Goal: Task Accomplishment & Management: Use online tool/utility

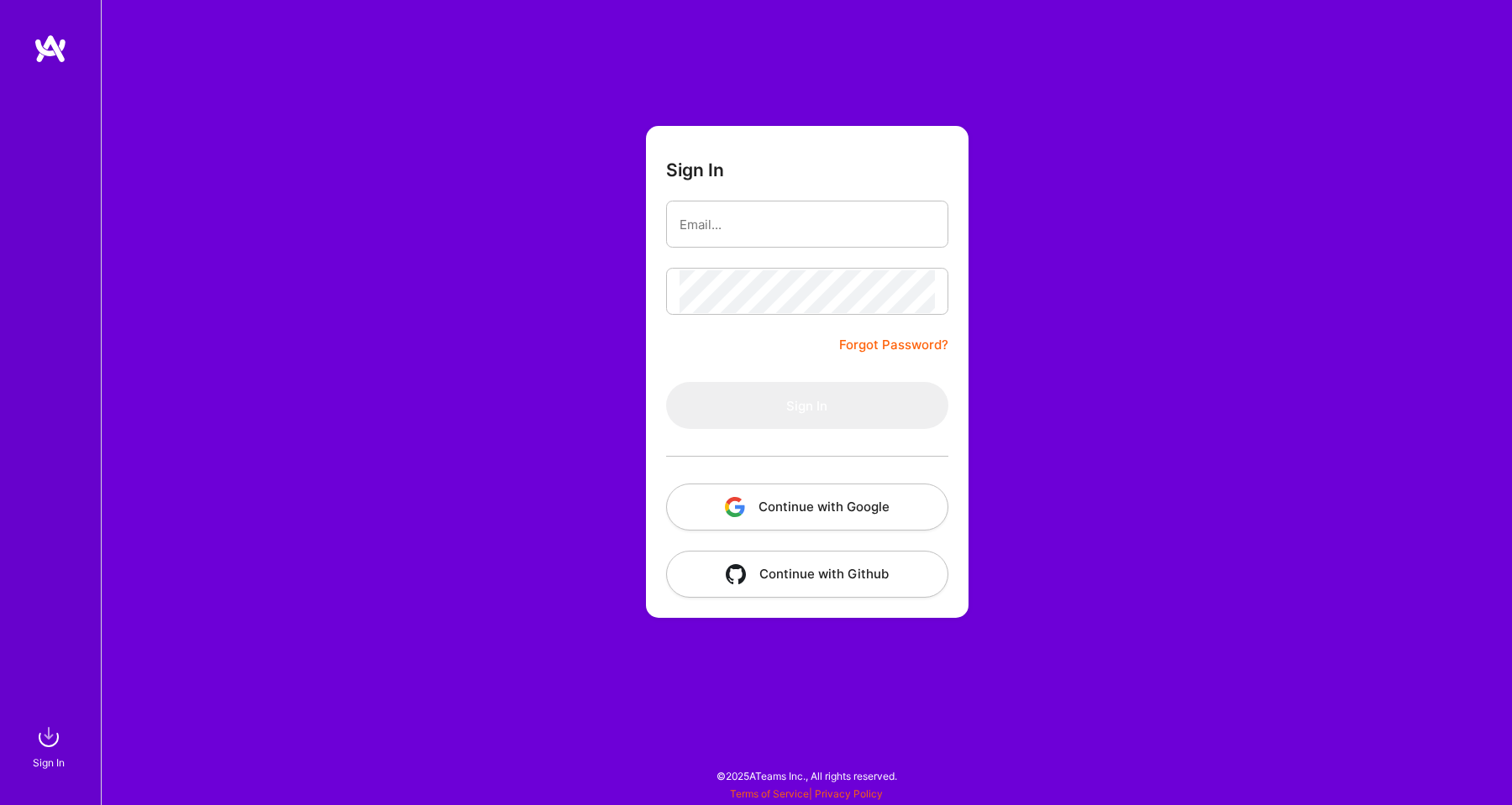
click at [715, 509] on button "Continue with Google" at bounding box center [807, 506] width 283 height 47
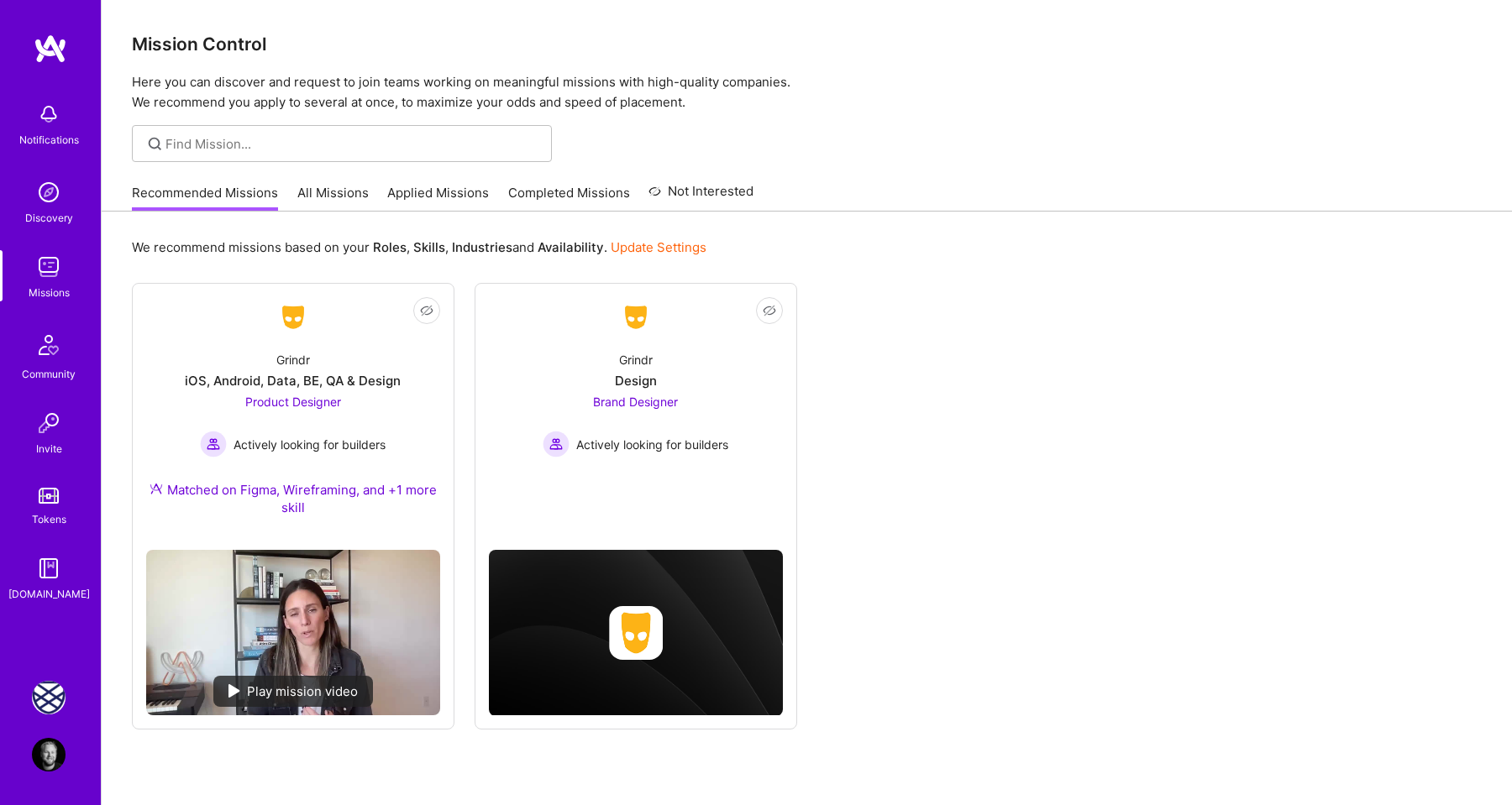
click at [45, 687] on img at bounding box center [49, 698] width 34 height 34
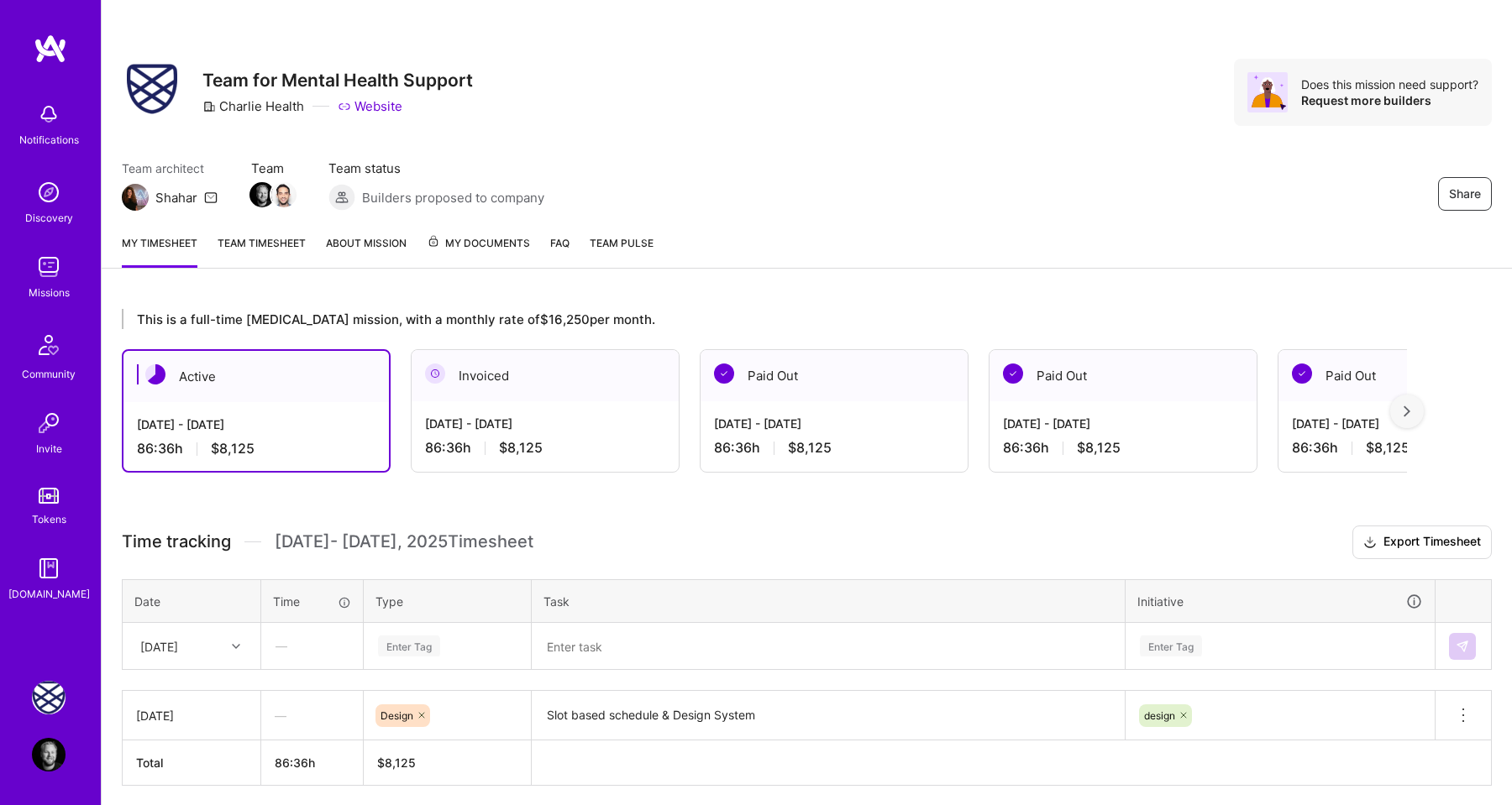
click at [458, 532] on span "[DATE] - [DATE] Timesheet" at bounding box center [403, 541] width 259 height 21
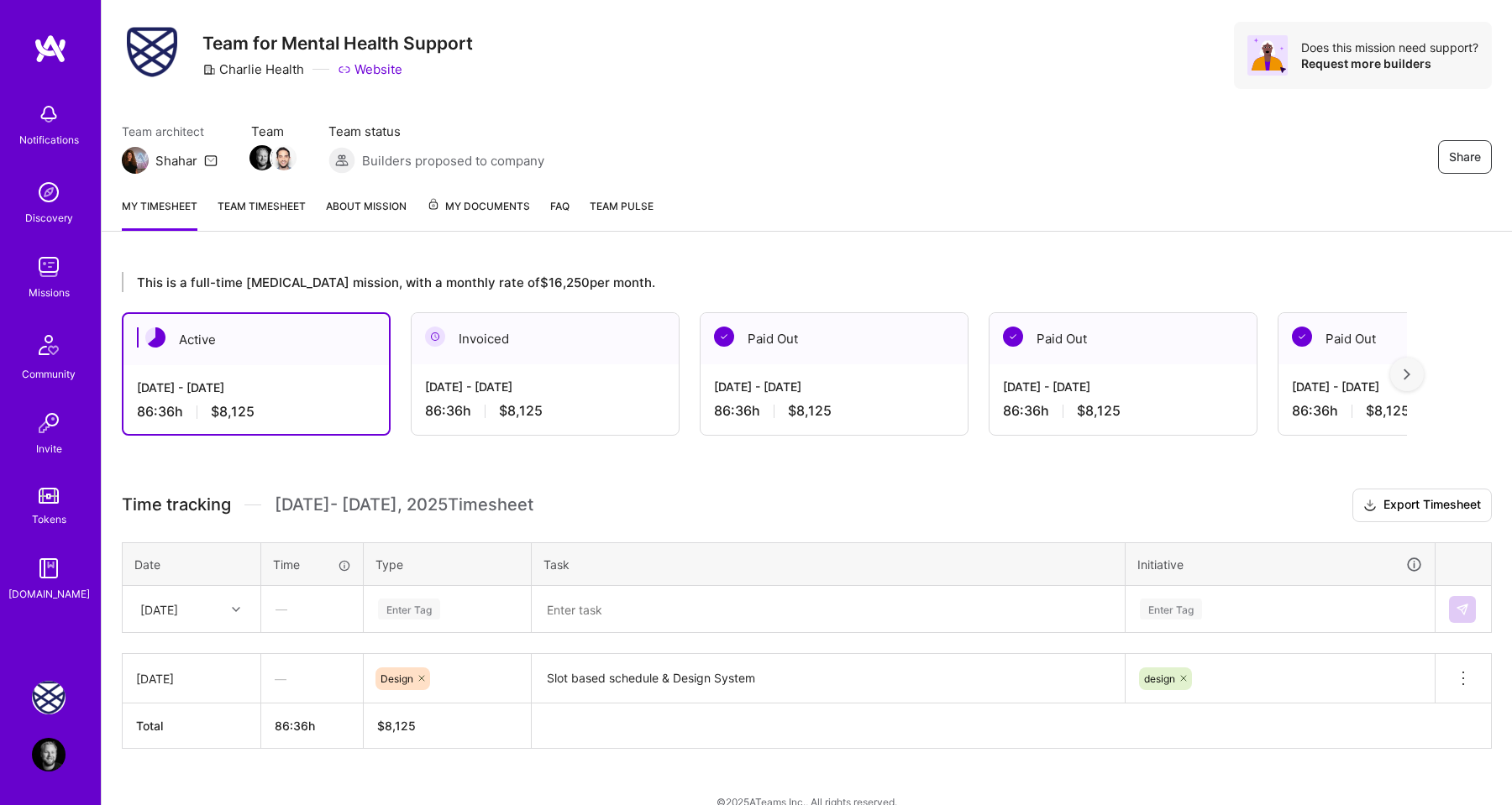
scroll to position [62, 0]
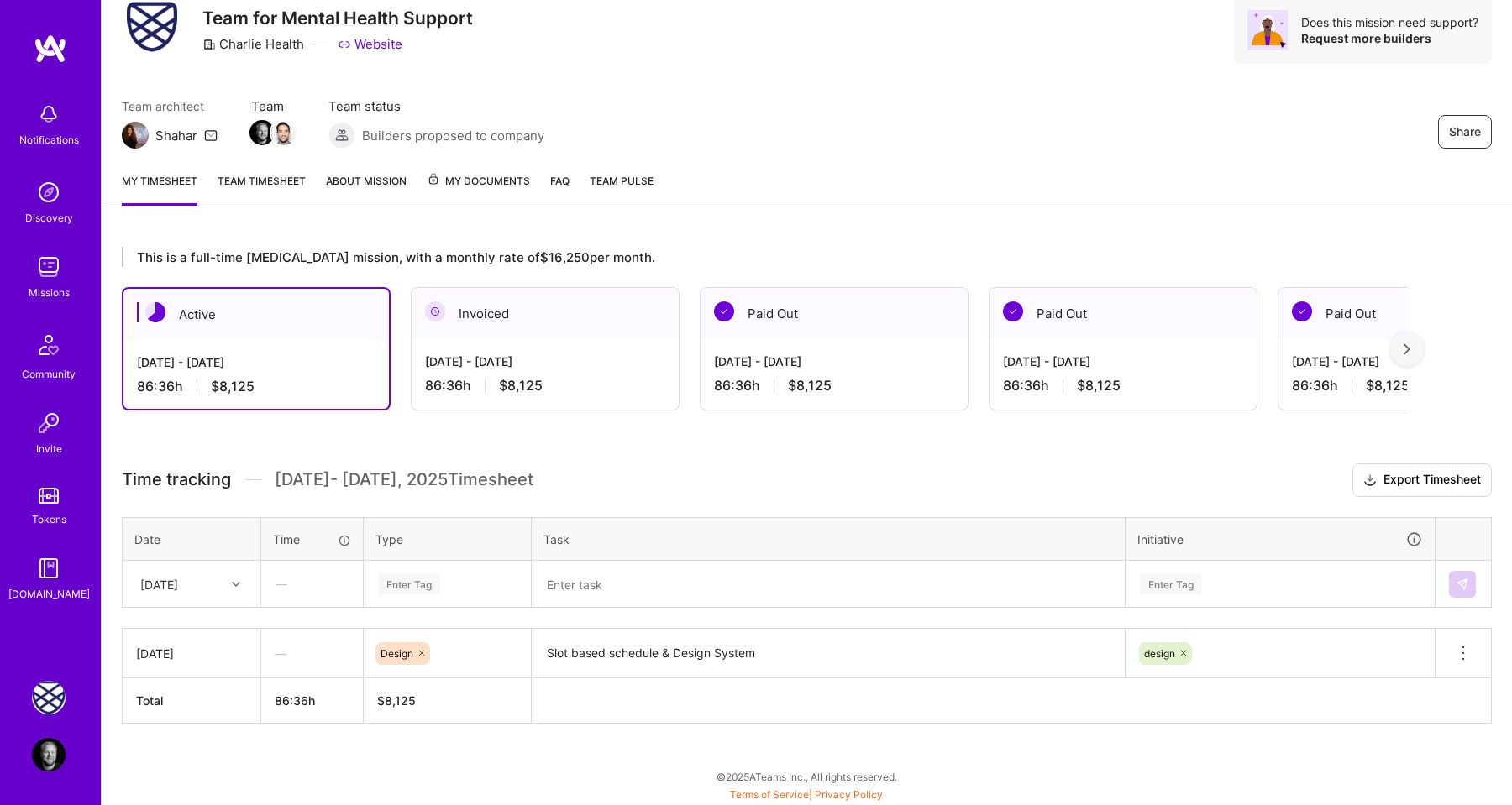
click at [230, 580] on div at bounding box center [238, 584] width 26 height 22
click at [214, 684] on div "[DATE]" at bounding box center [192, 693] width 136 height 31
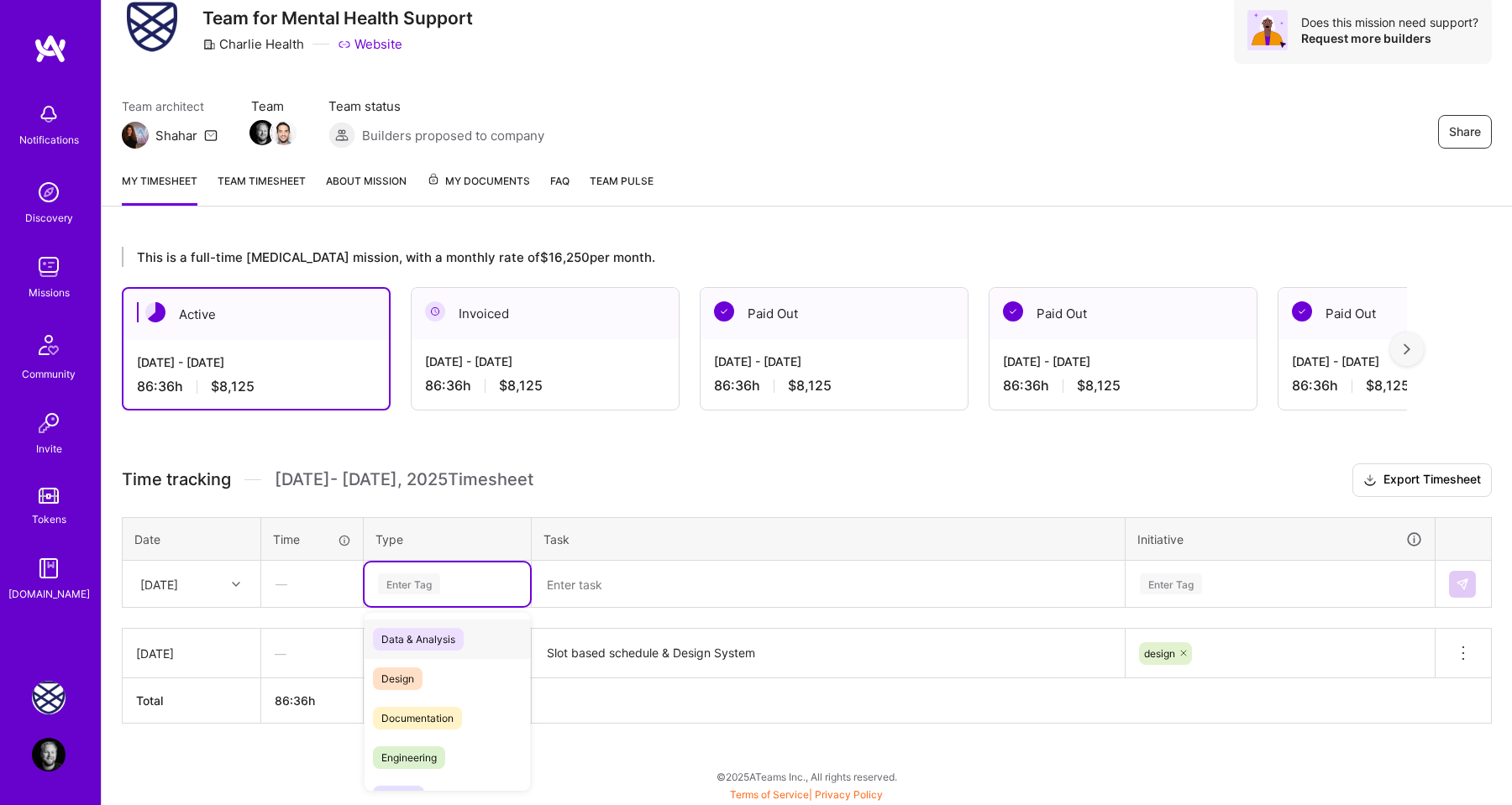
click at [410, 581] on div "Enter Tag" at bounding box center [408, 584] width 62 height 26
type input "v"
type input "hol"
click at [414, 665] on span "Holiday" at bounding box center [398, 672] width 53 height 23
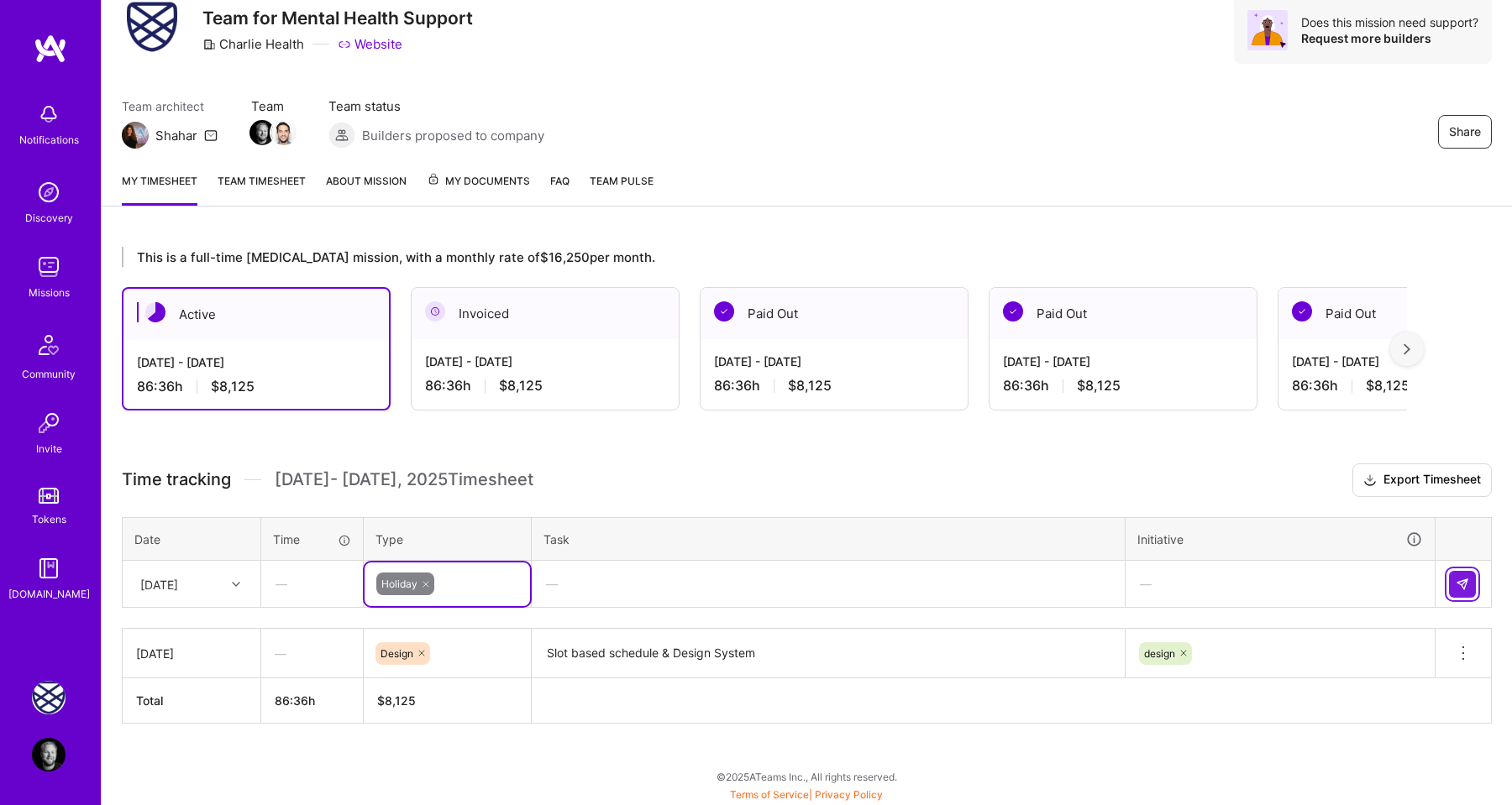
click at [1453, 581] on button at bounding box center [1462, 584] width 27 height 27
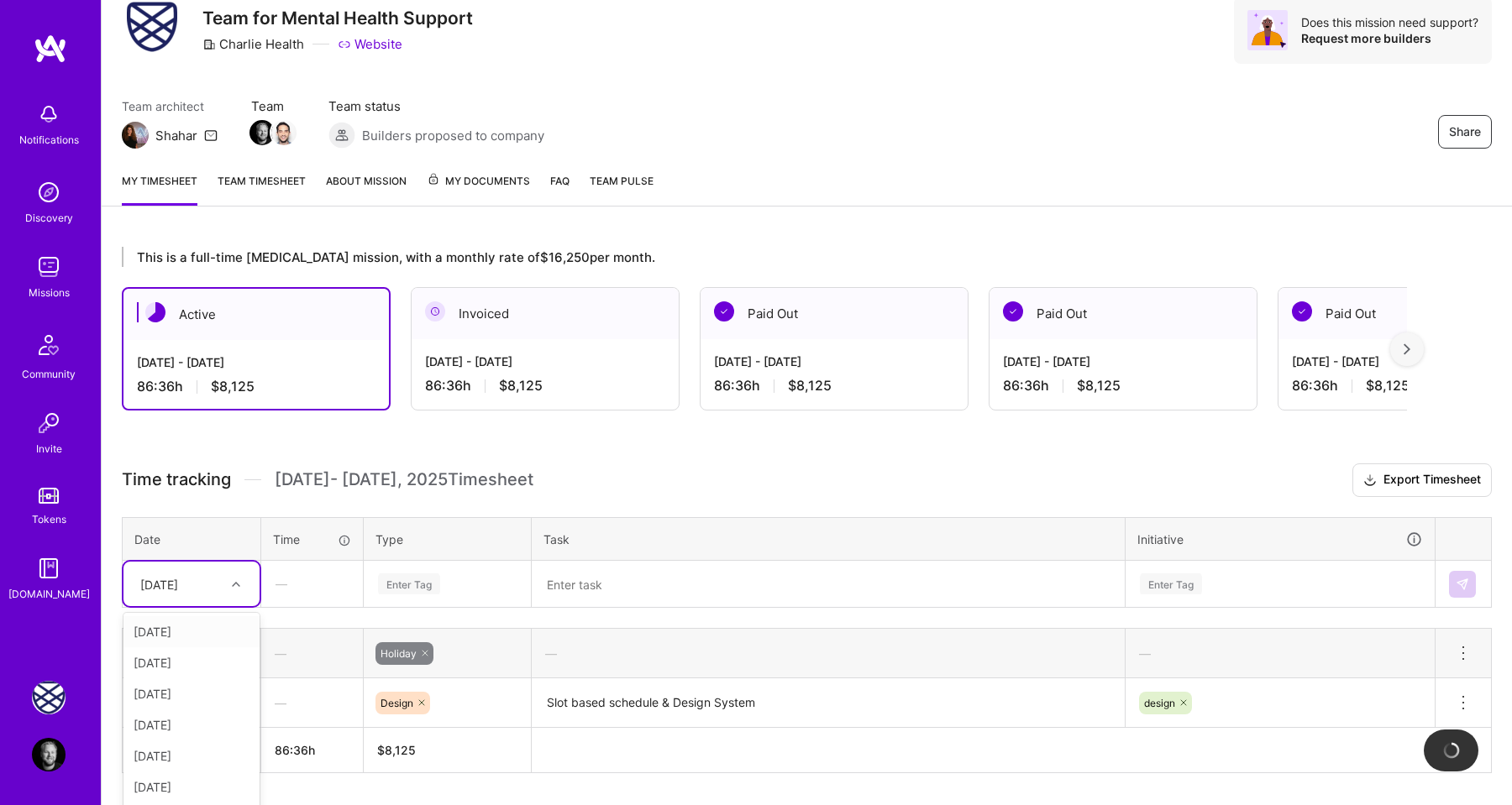
scroll to position [112, 0]
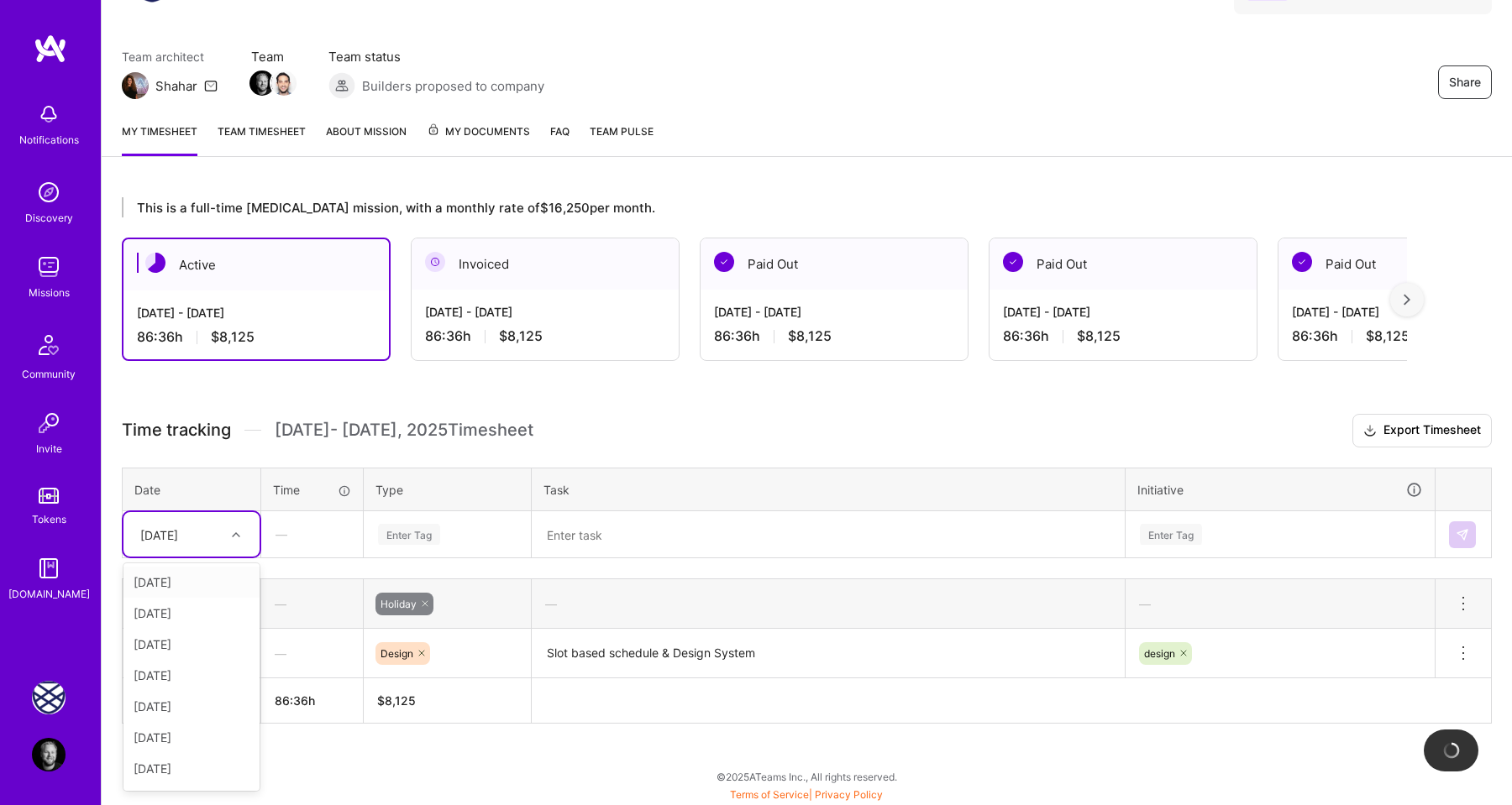
click at [230, 557] on div "option [DATE], selected. option [DATE] focused, 1 of 11. 10 results available. …" at bounding box center [192, 534] width 136 height 45
click at [205, 681] on div "[DATE]" at bounding box center [192, 675] width 136 height 31
click at [435, 536] on div "Enter Tag" at bounding box center [408, 534] width 62 height 26
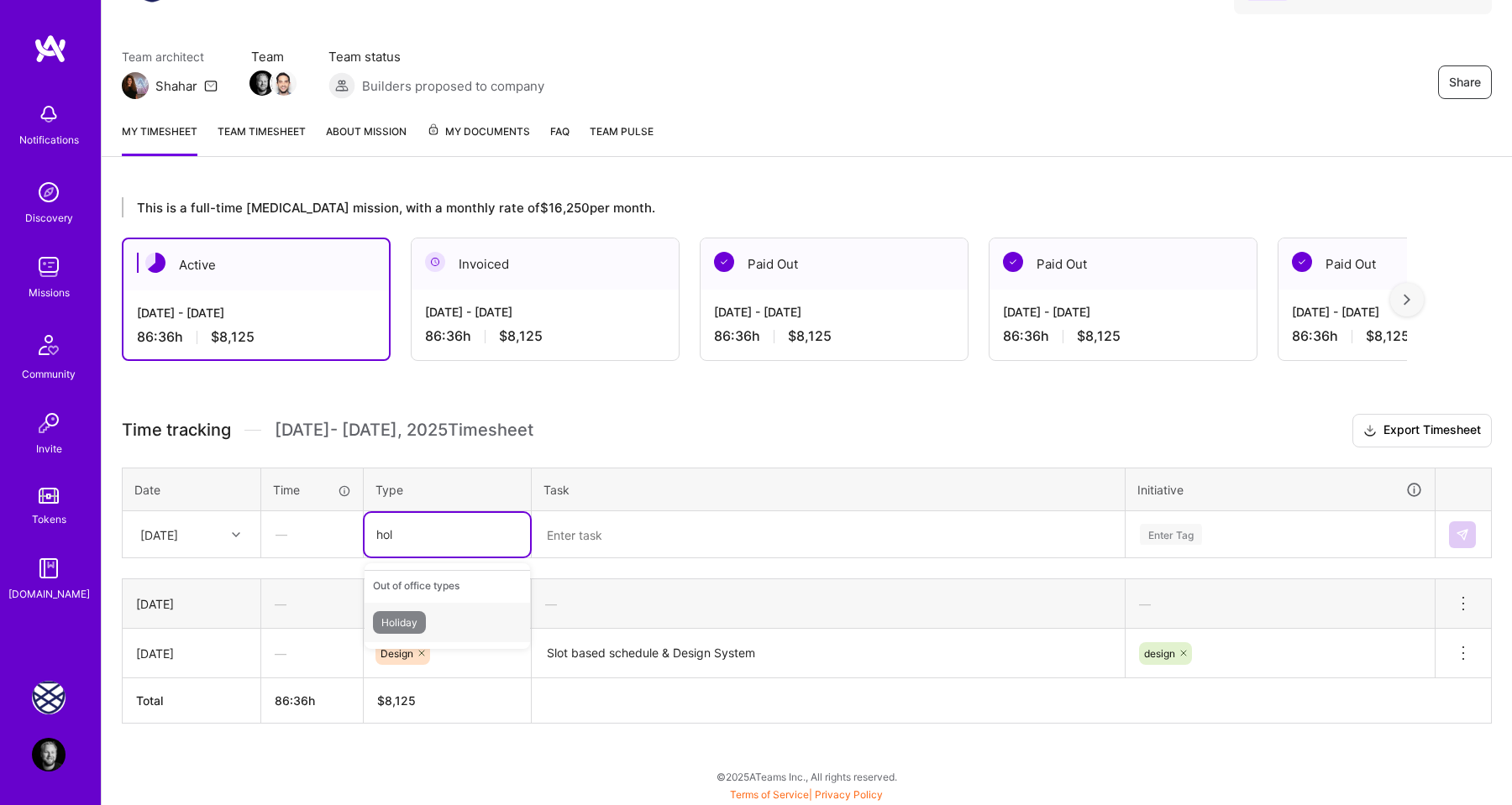
type input "[DATE]"
click at [435, 610] on div "Holiday" at bounding box center [447, 623] width 166 height 40
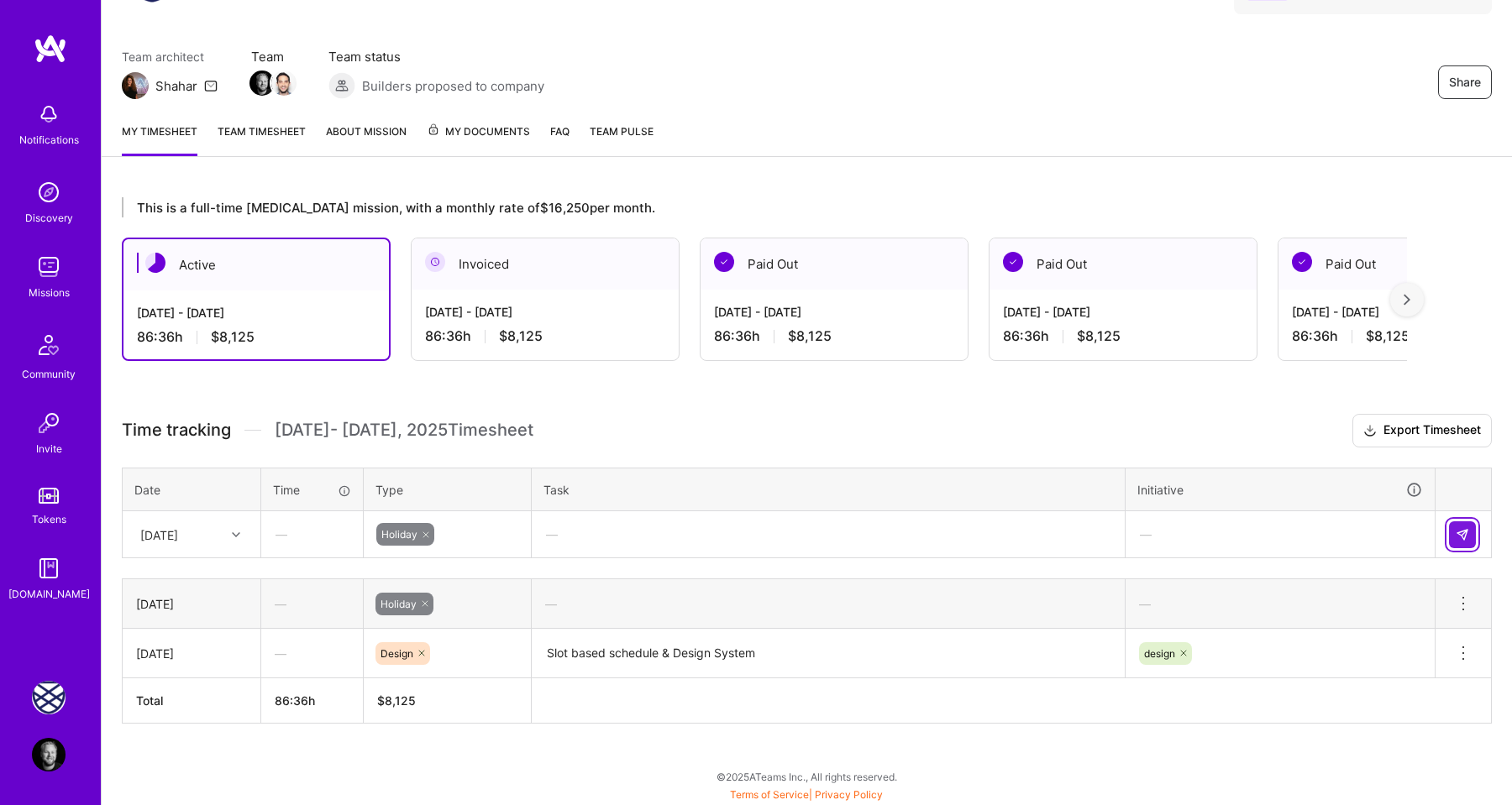
click at [1459, 535] on img at bounding box center [1461, 534] width 13 height 13
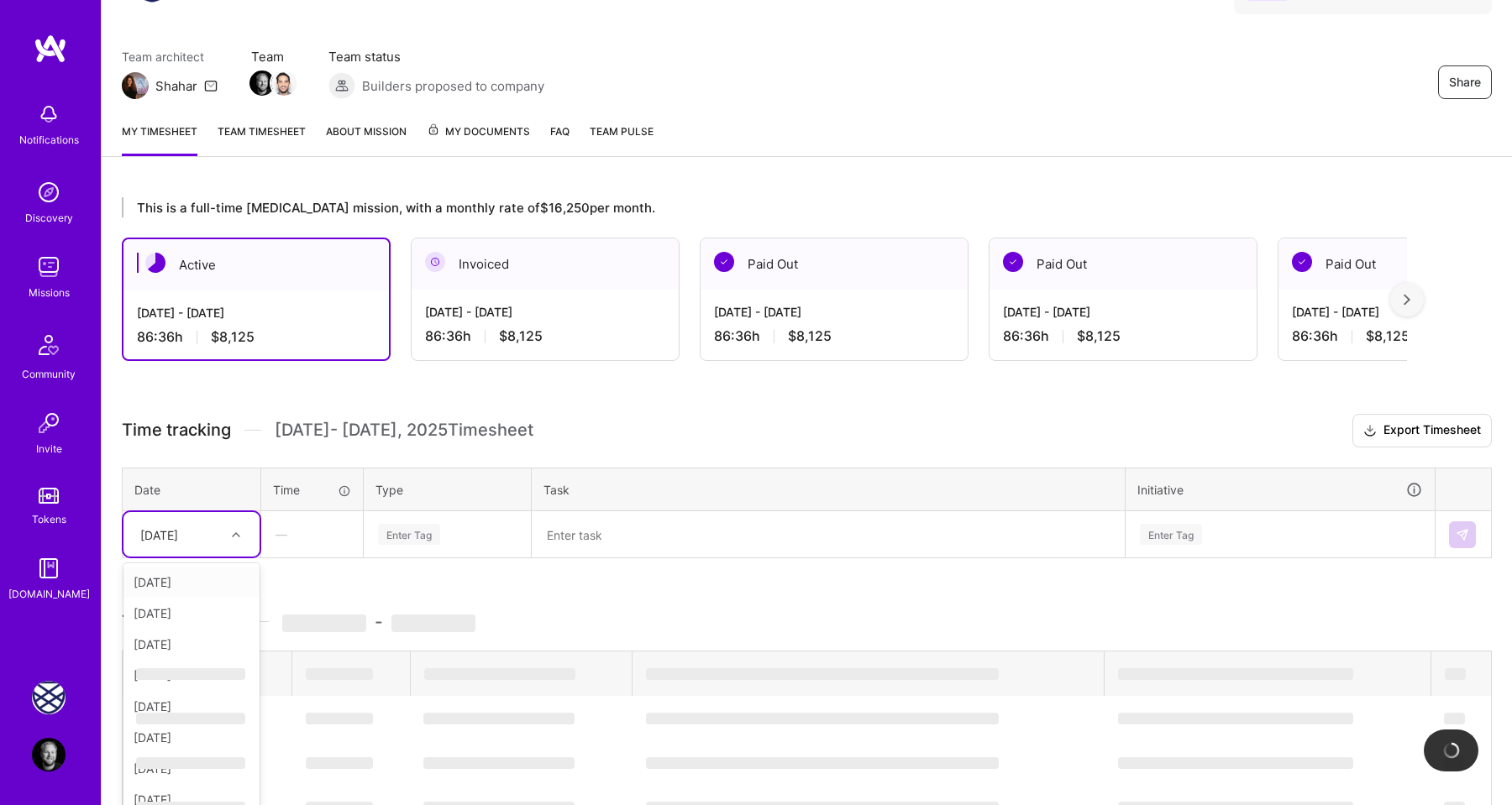
scroll to position [128, 0]
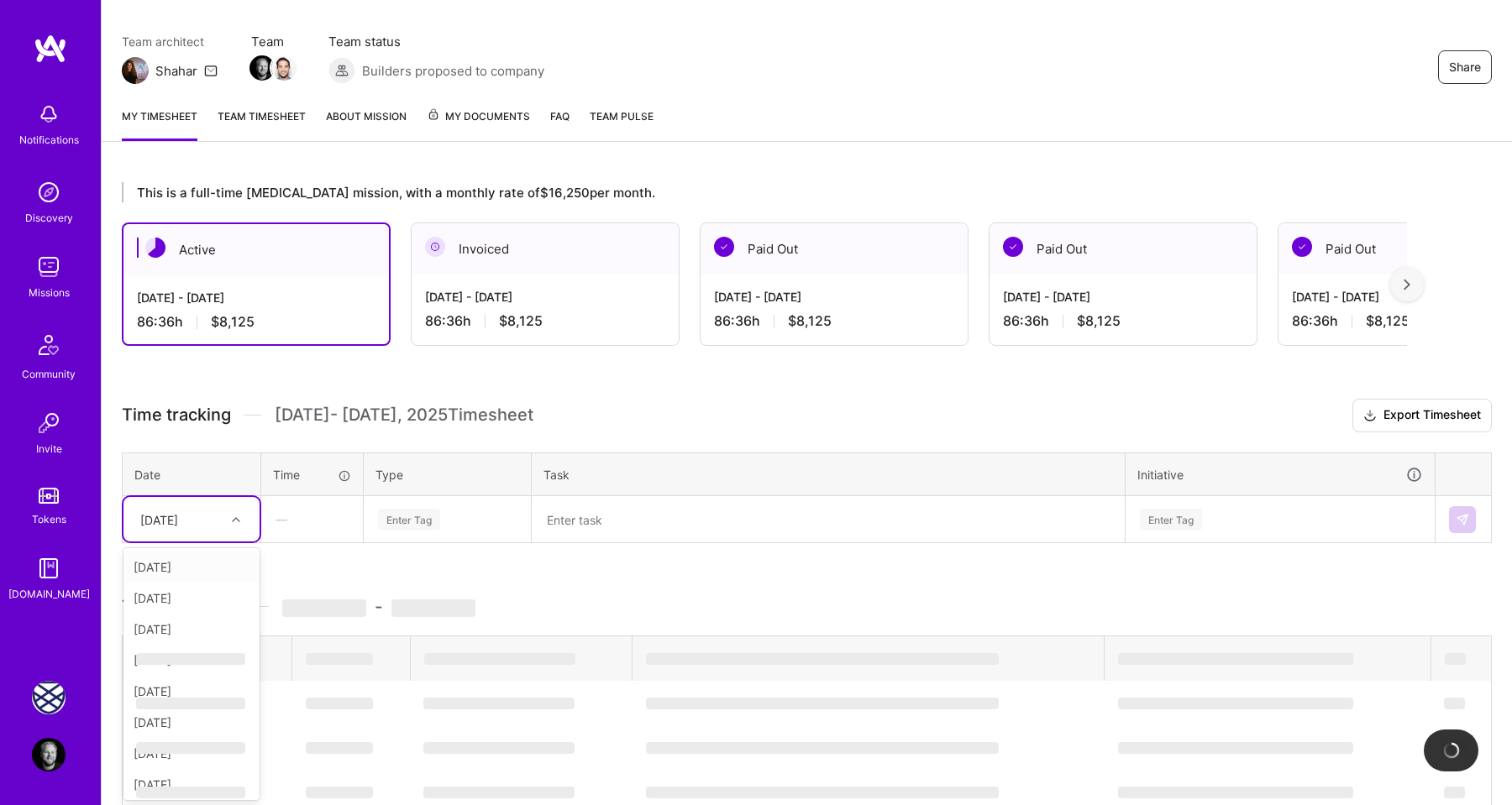
click at [225, 540] on td "option [DATE], selected. option [DATE] focused, 1 of 11. 10 results available. …" at bounding box center [192, 519] width 139 height 47
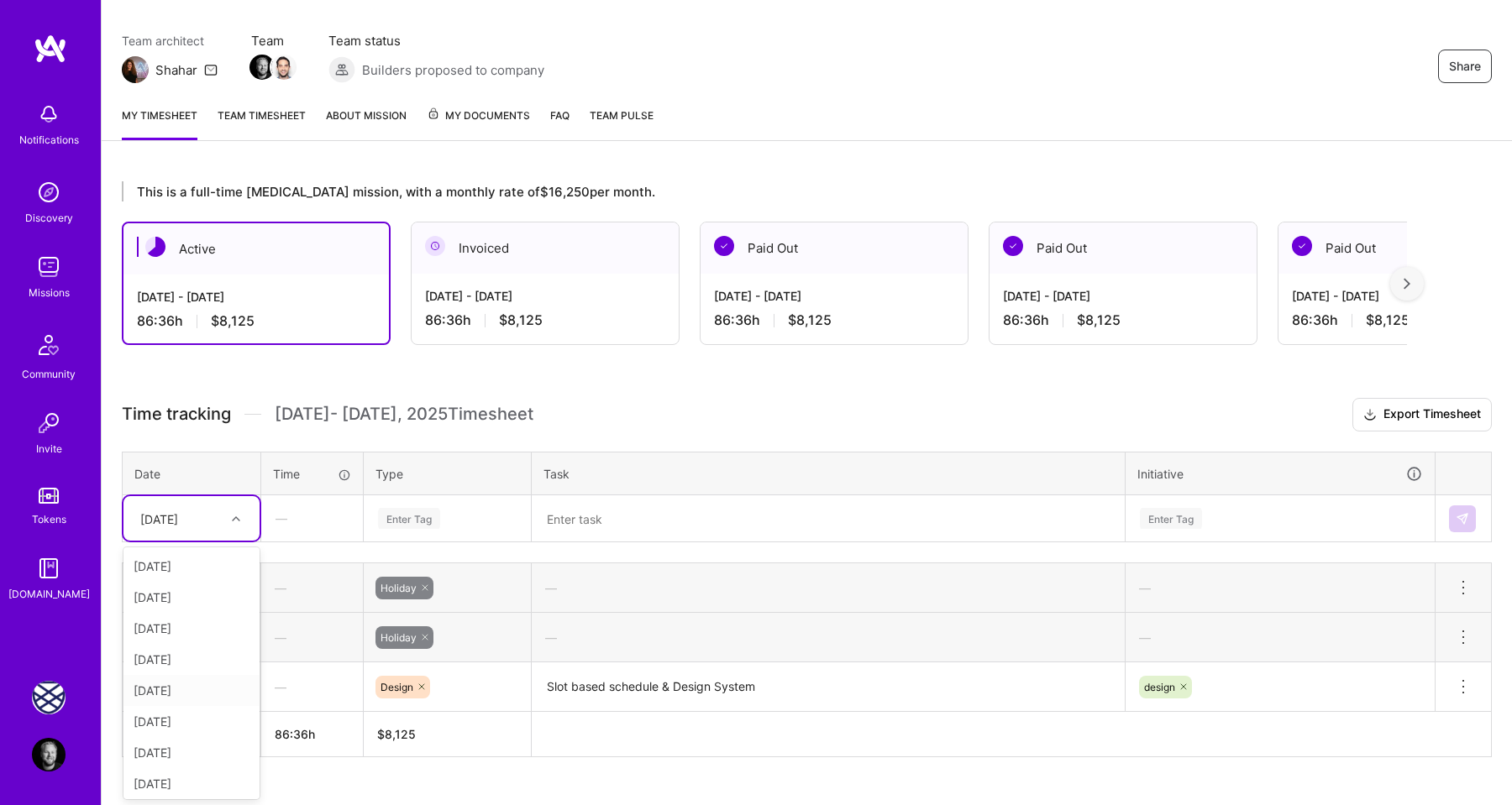
click at [201, 692] on div "[DATE]" at bounding box center [192, 690] width 136 height 31
click at [425, 517] on div "Enter Tag" at bounding box center [408, 518] width 62 height 26
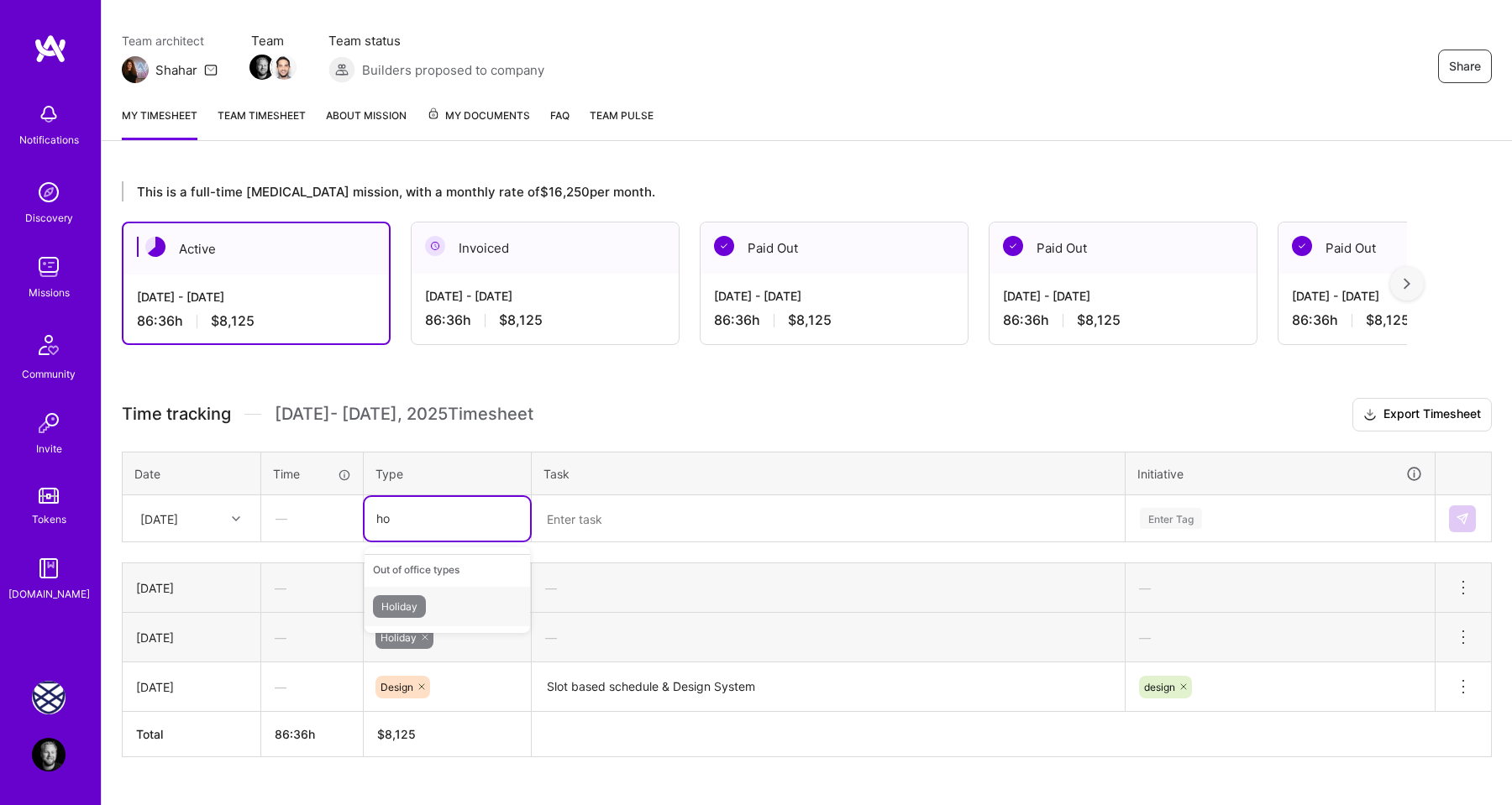
type input "hol"
click at [435, 606] on div "Holiday" at bounding box center [447, 607] width 166 height 40
click at [1455, 512] on img at bounding box center [1461, 518] width 13 height 13
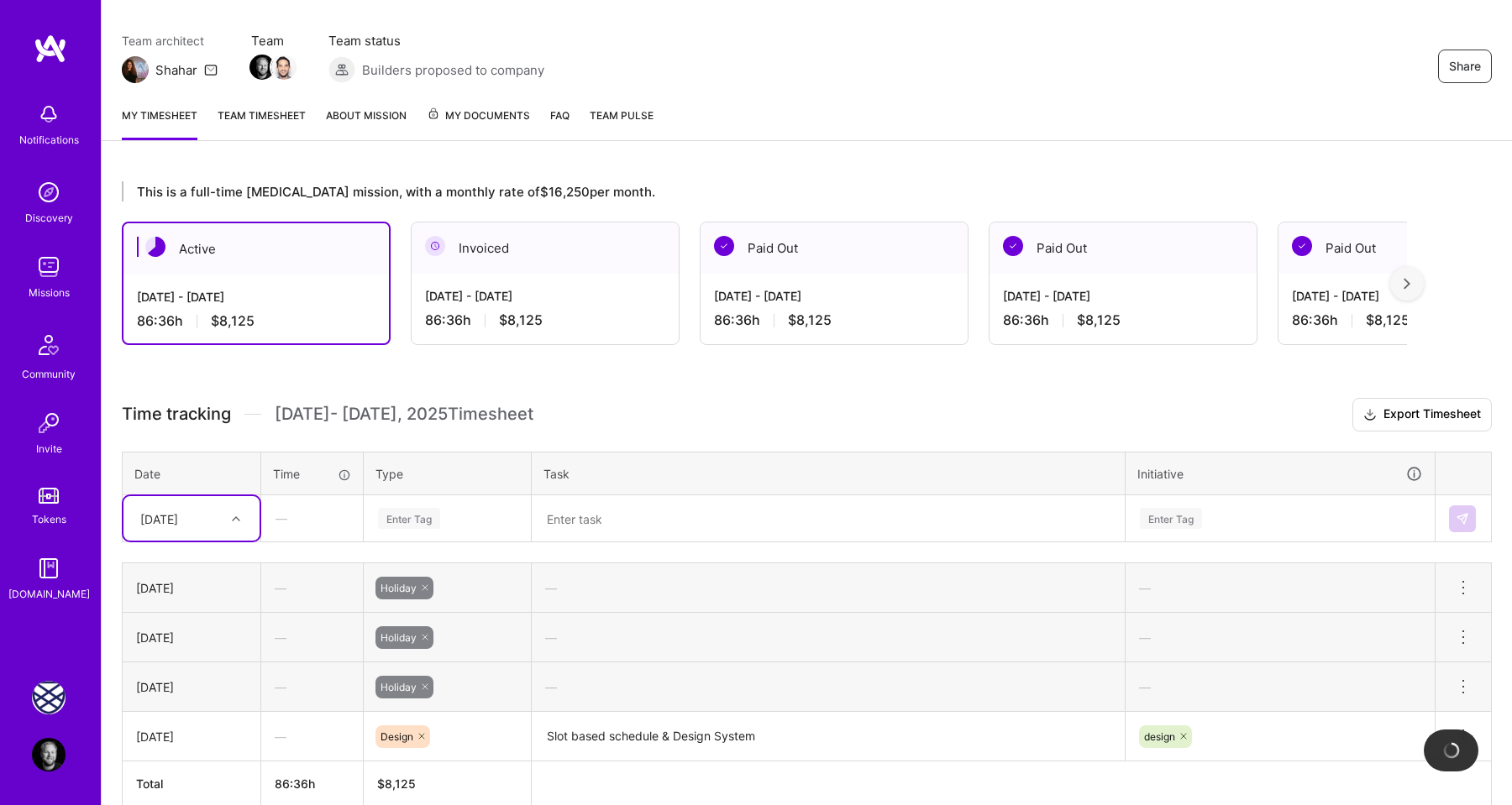
click at [230, 517] on div at bounding box center [238, 519] width 26 height 22
click at [197, 725] on div "[DATE]" at bounding box center [192, 721] width 136 height 31
click at [419, 525] on div "Enter Tag" at bounding box center [408, 518] width 62 height 26
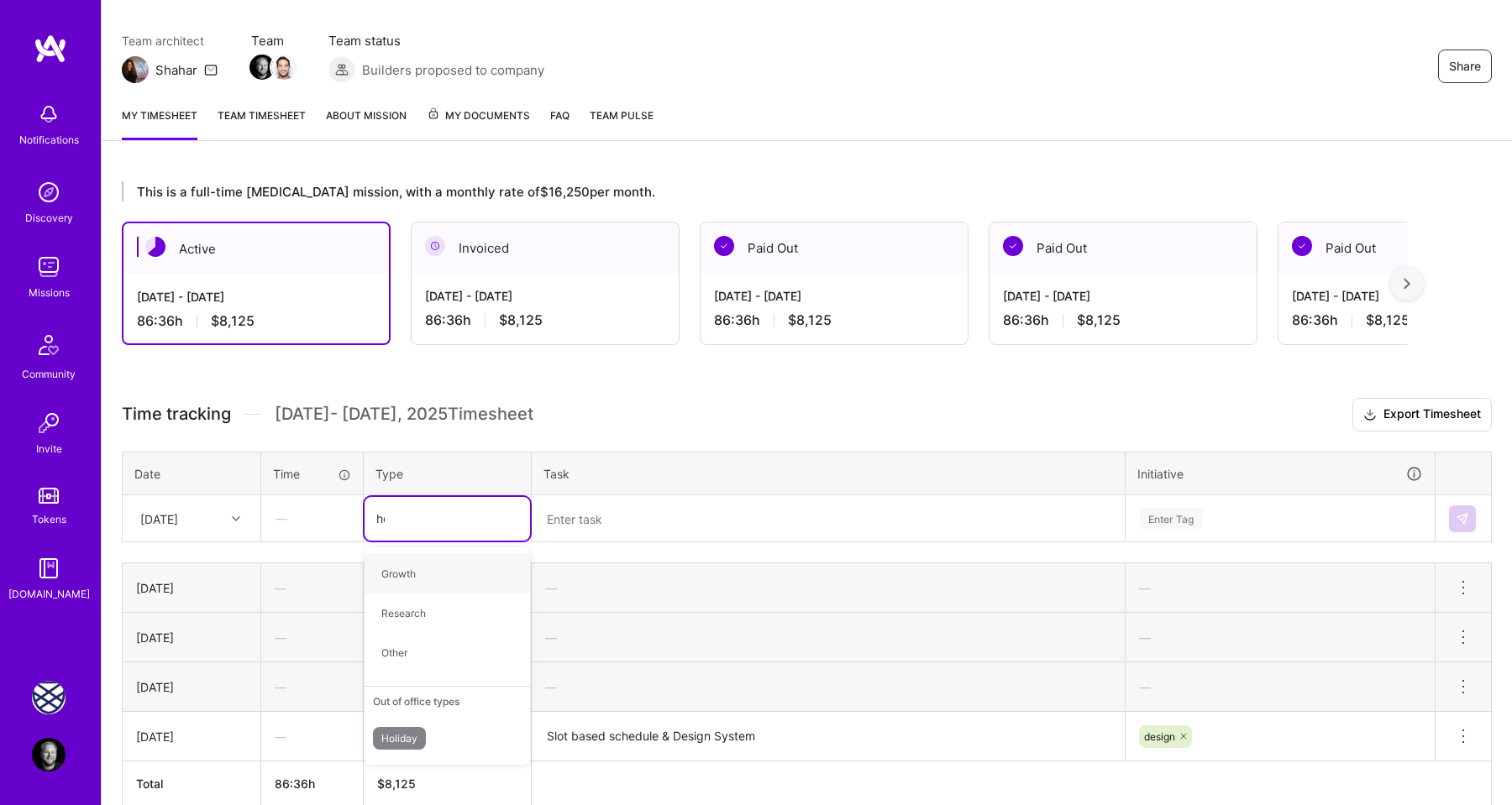
type input "hol"
click at [428, 595] on div "Holiday" at bounding box center [447, 607] width 166 height 40
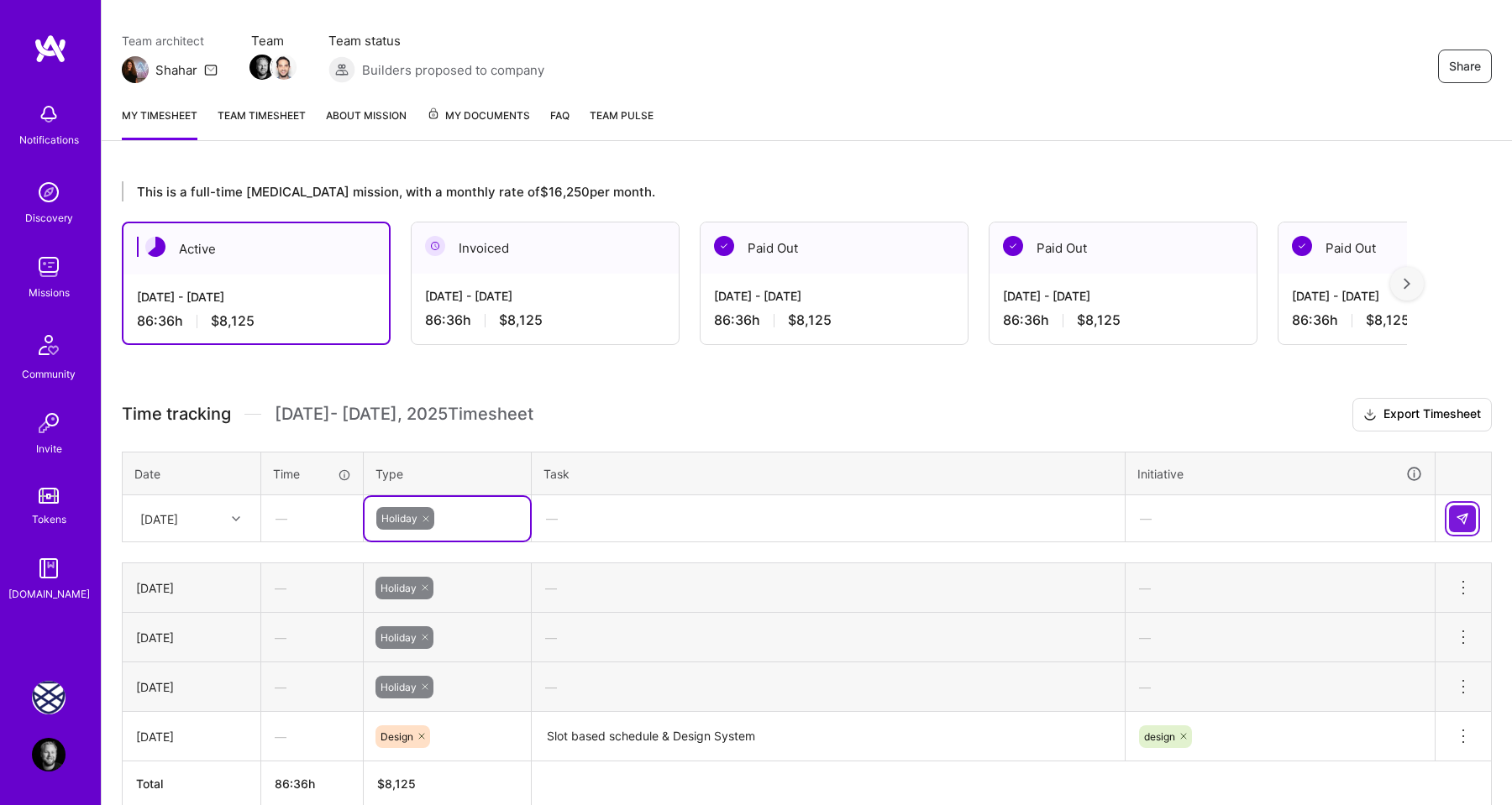
click at [1455, 515] on img at bounding box center [1461, 518] width 13 height 13
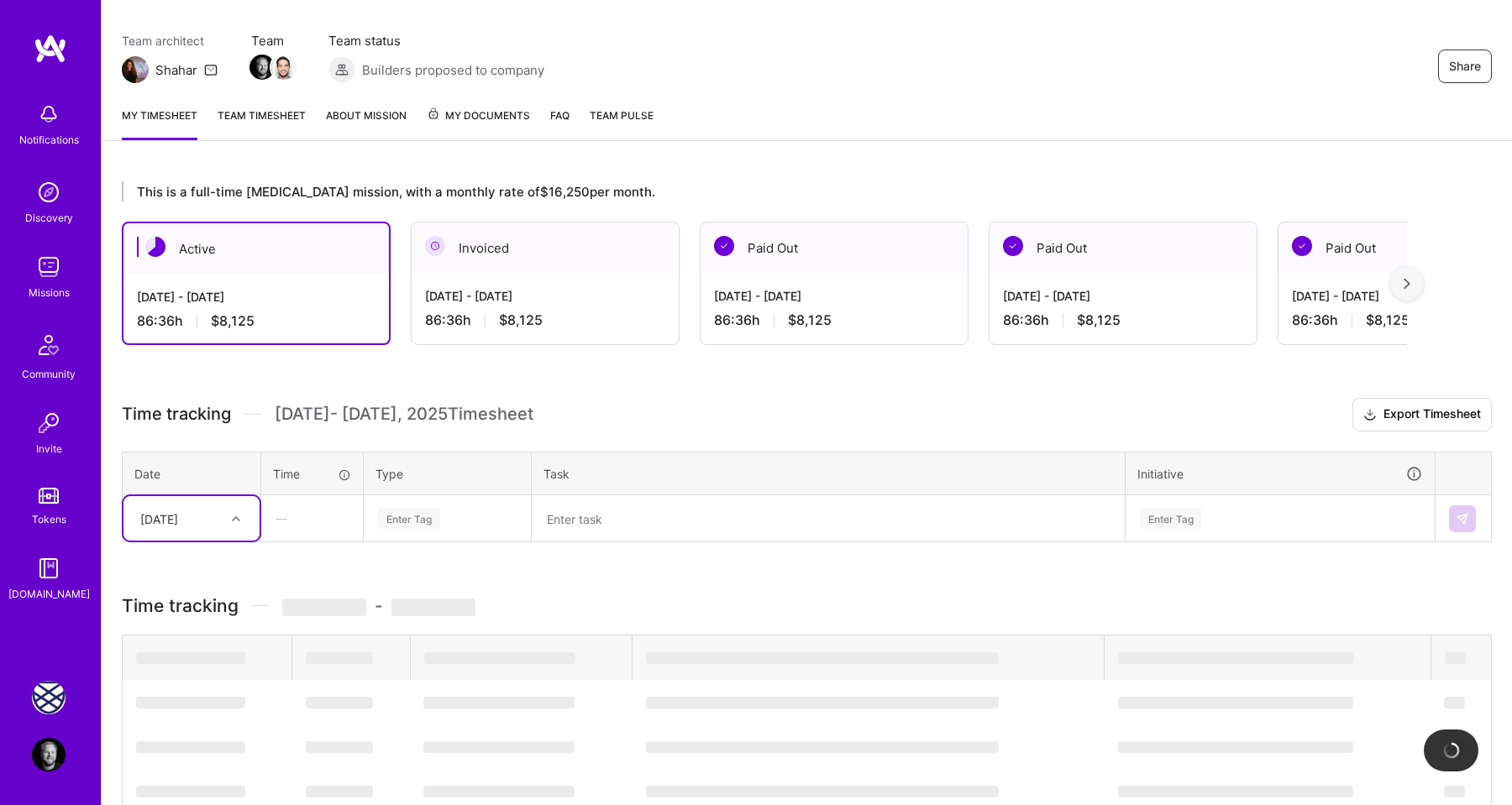
click at [228, 515] on div at bounding box center [238, 519] width 26 height 22
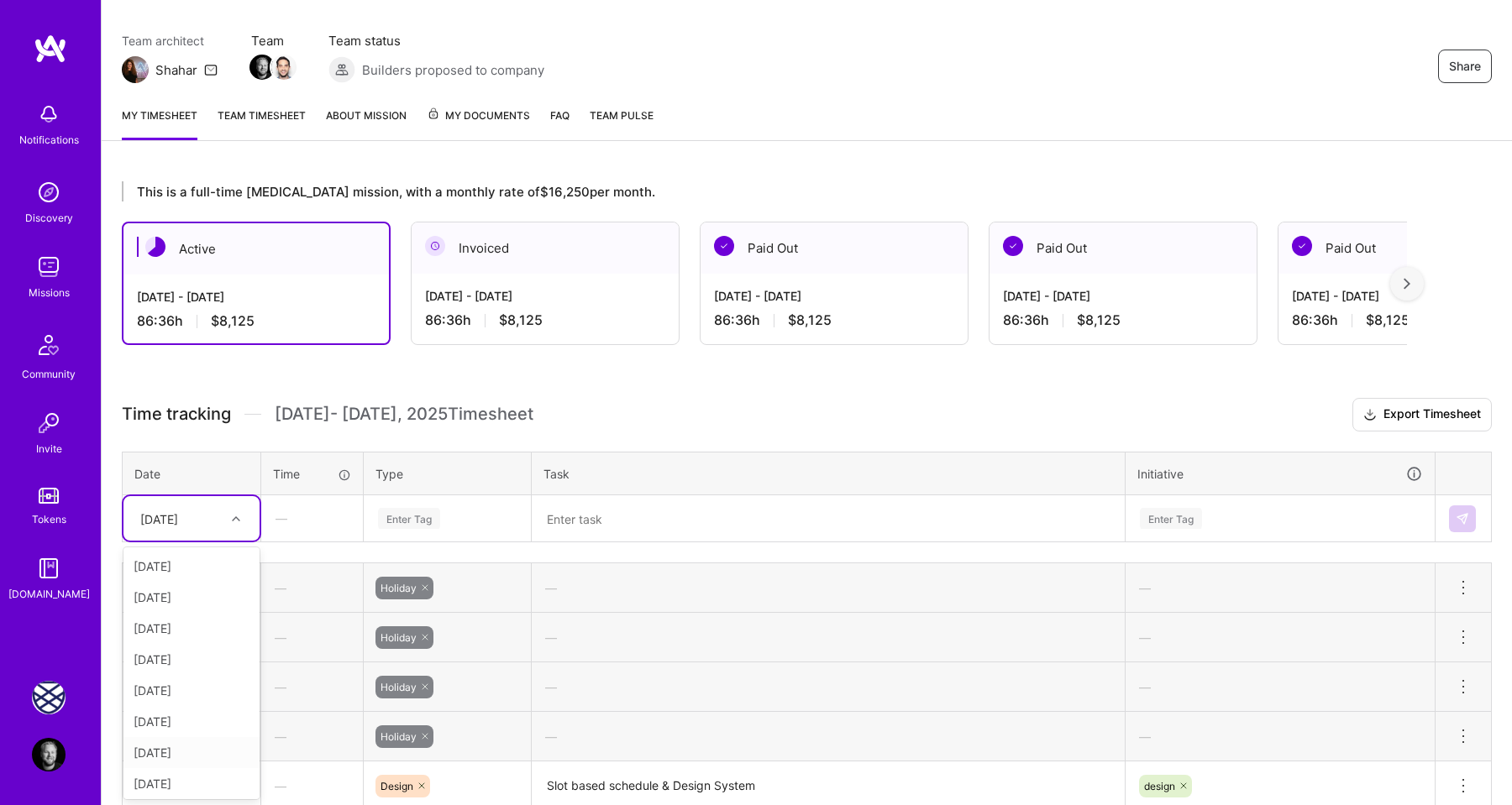
click at [166, 750] on div "[DATE]" at bounding box center [192, 752] width 136 height 31
click at [399, 525] on div "Enter Tag" at bounding box center [408, 518] width 62 height 26
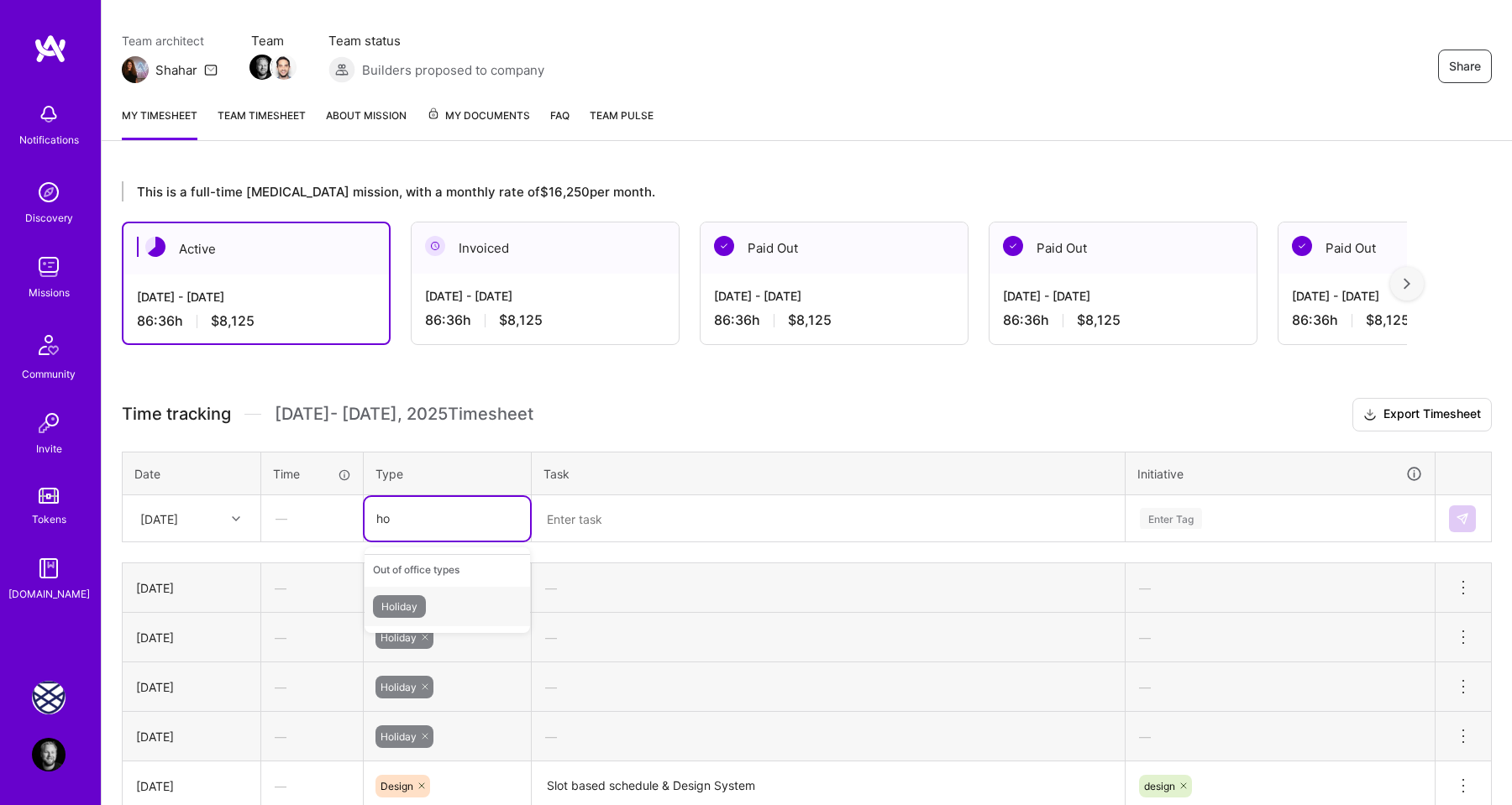
type input "hol"
click at [412, 595] on span "Holiday" at bounding box center [398, 606] width 53 height 23
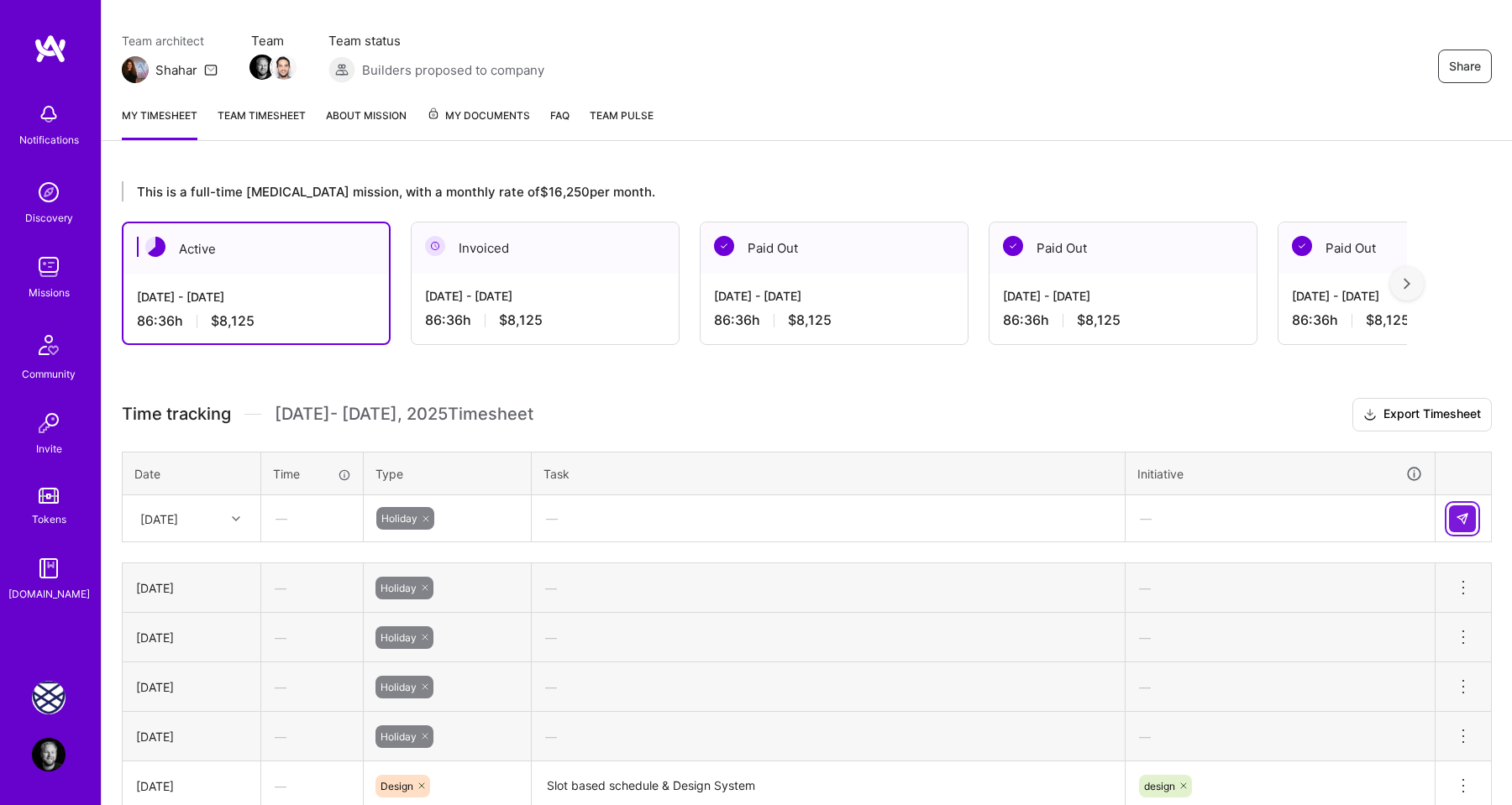
click at [1467, 515] on img at bounding box center [1461, 518] width 13 height 13
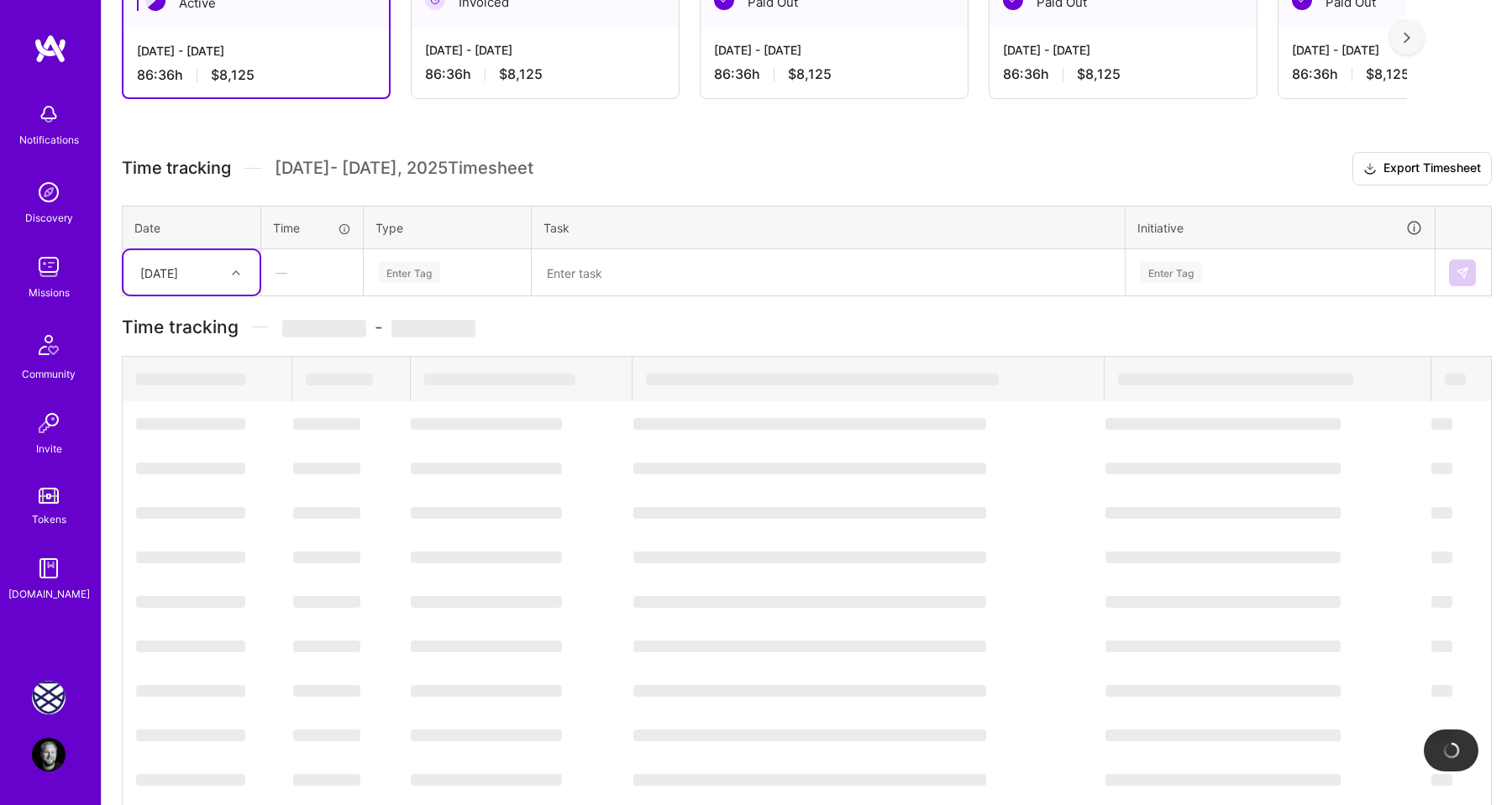
scroll to position [310, 0]
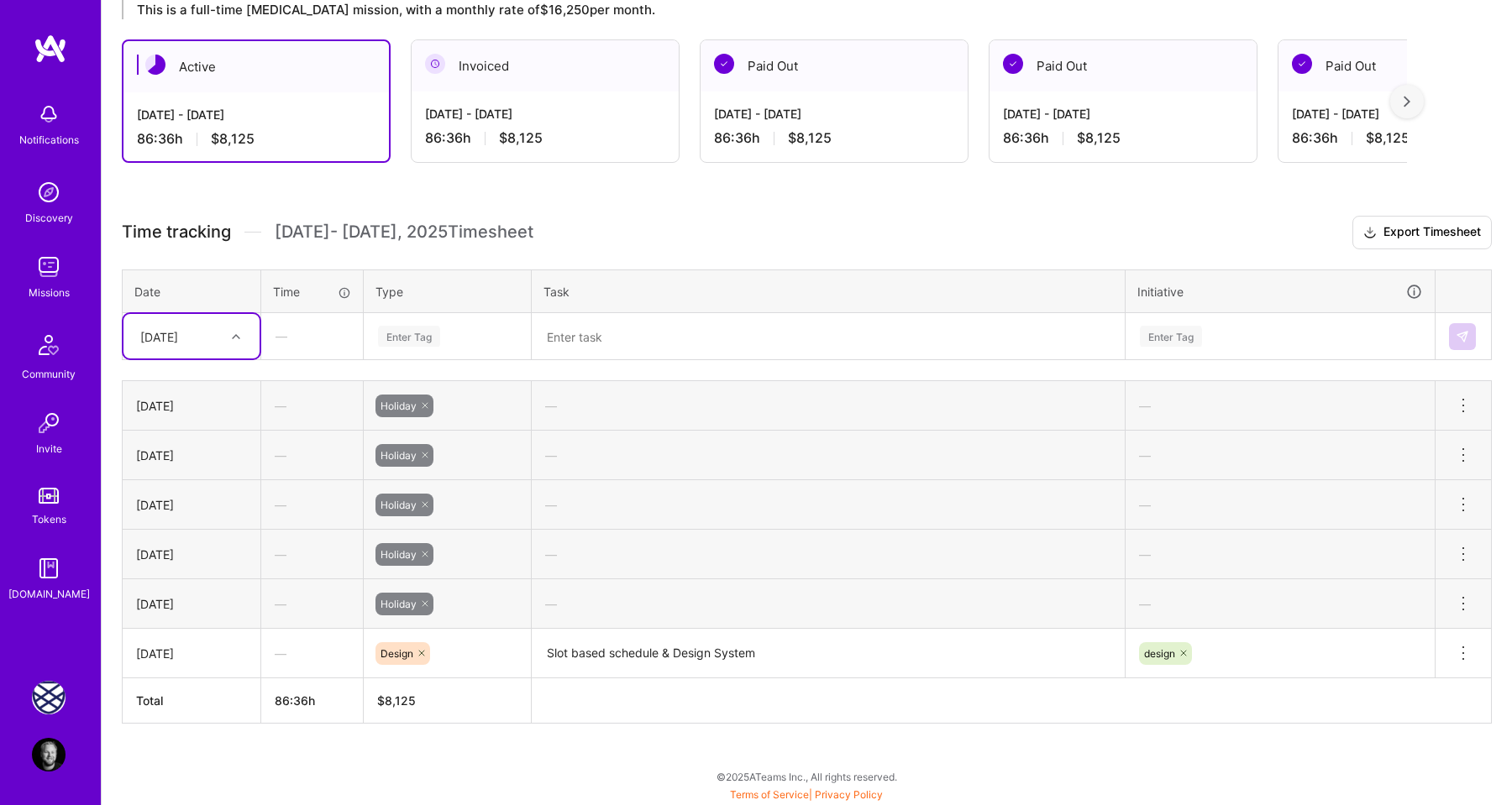
click at [227, 335] on div at bounding box center [238, 337] width 26 height 22
click at [197, 593] on div "[DATE]" at bounding box center [192, 598] width 136 height 31
click at [418, 327] on div "Enter Tag" at bounding box center [408, 337] width 62 height 26
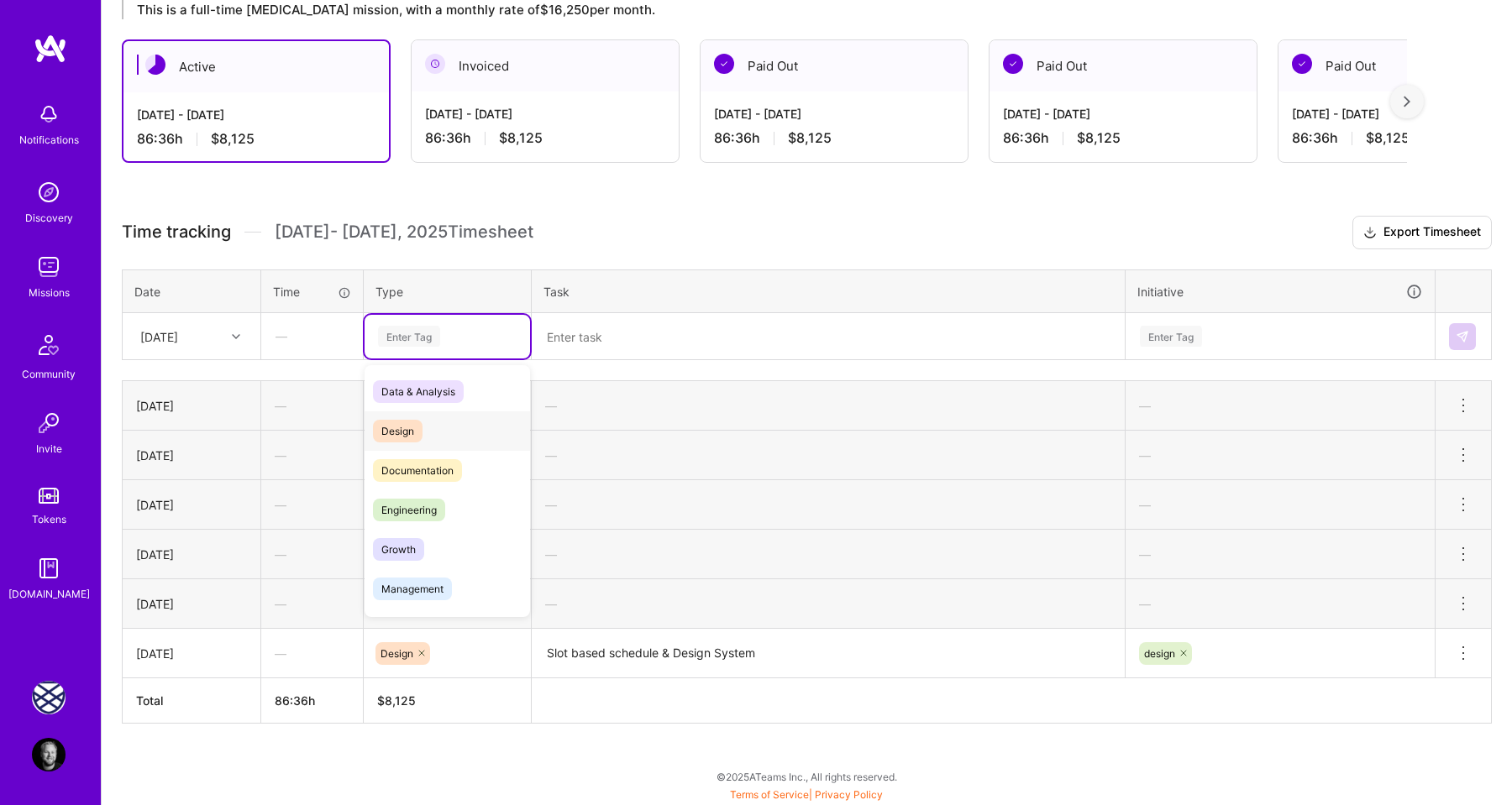
click at [413, 430] on span "Design" at bounding box center [397, 430] width 50 height 23
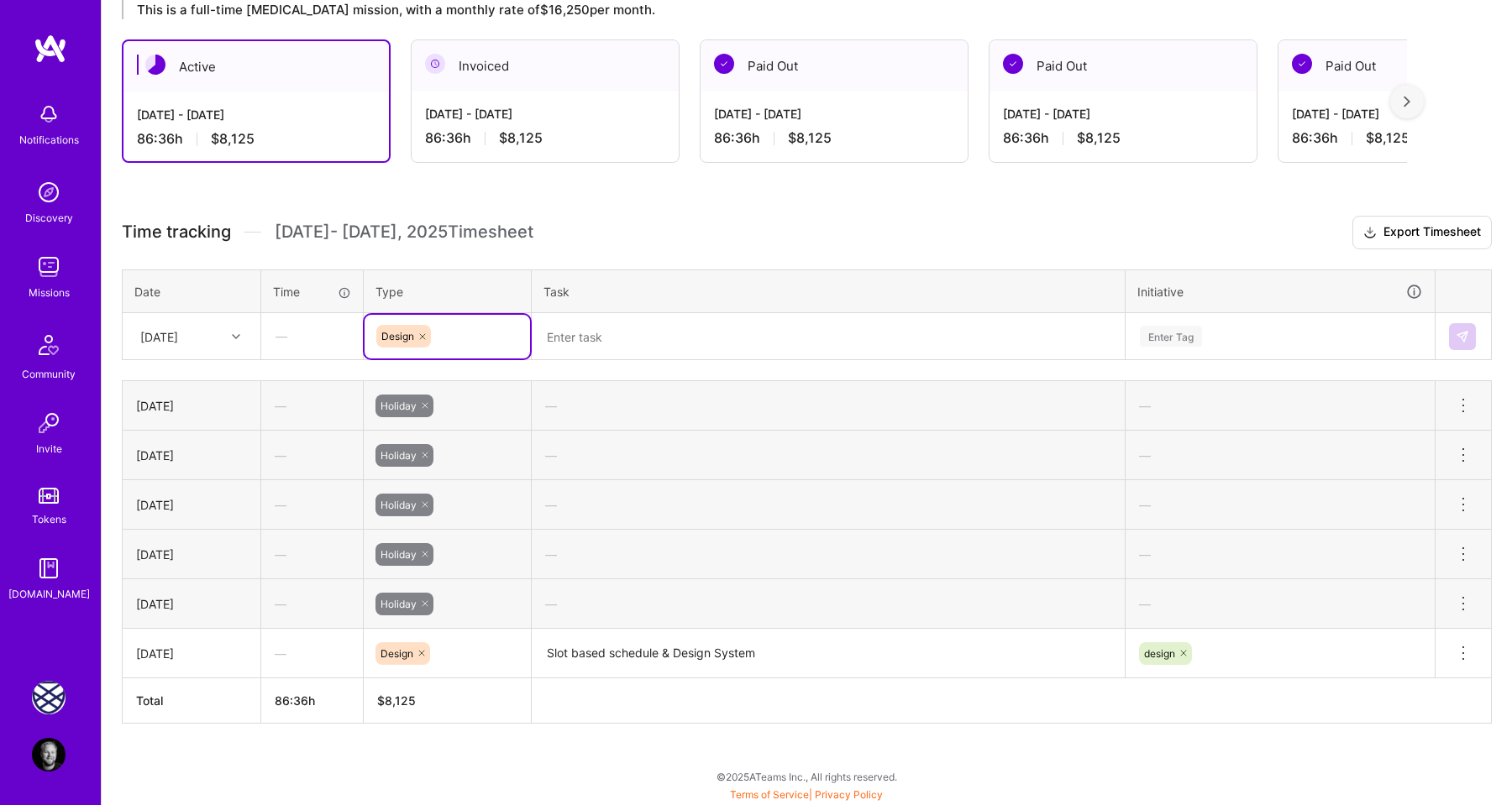
click at [568, 336] on textarea at bounding box center [828, 337] width 589 height 44
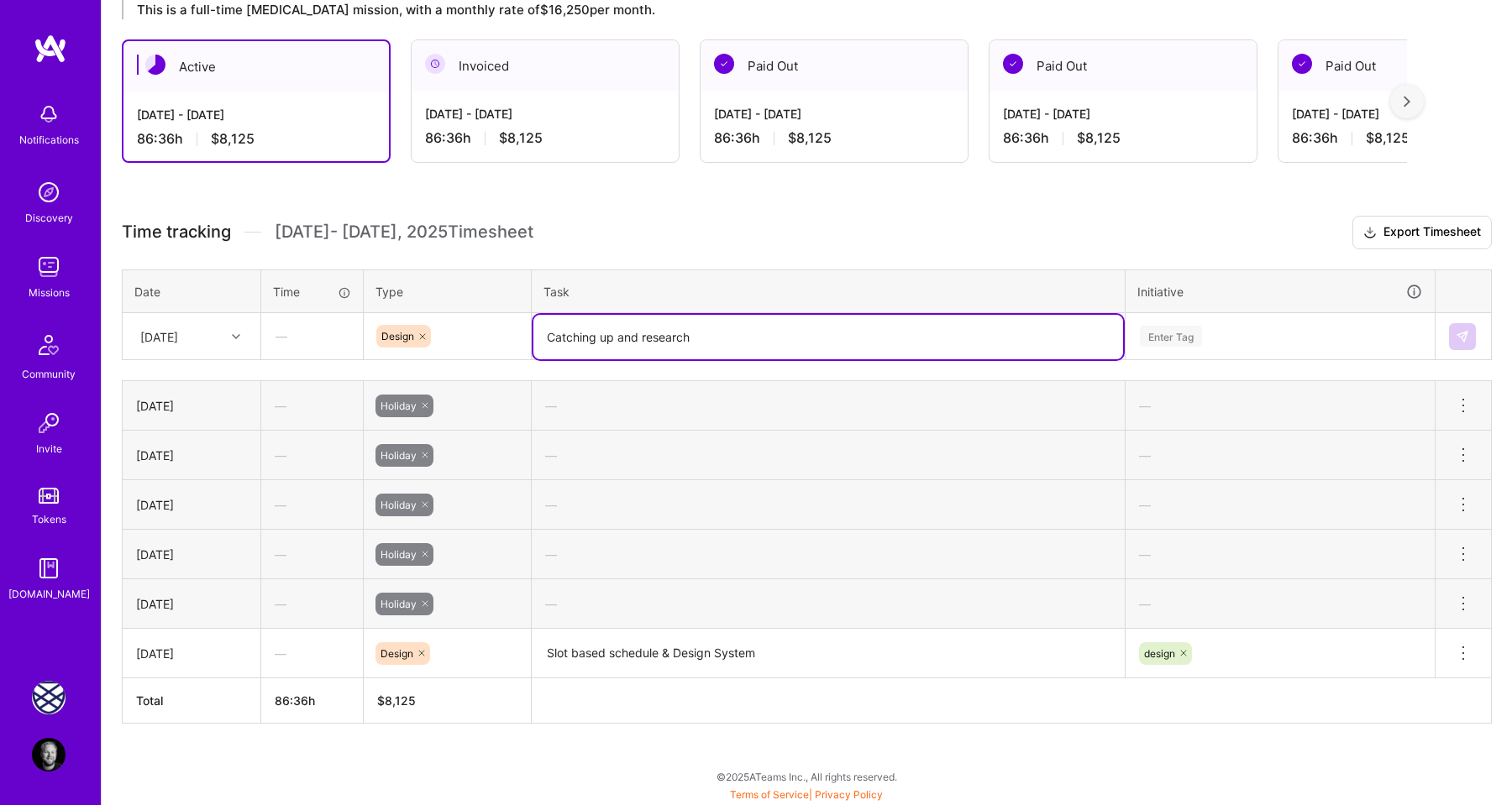
type textarea "Catching up and research"
click at [1180, 342] on div "Enter Tag" at bounding box center [1170, 337] width 62 height 26
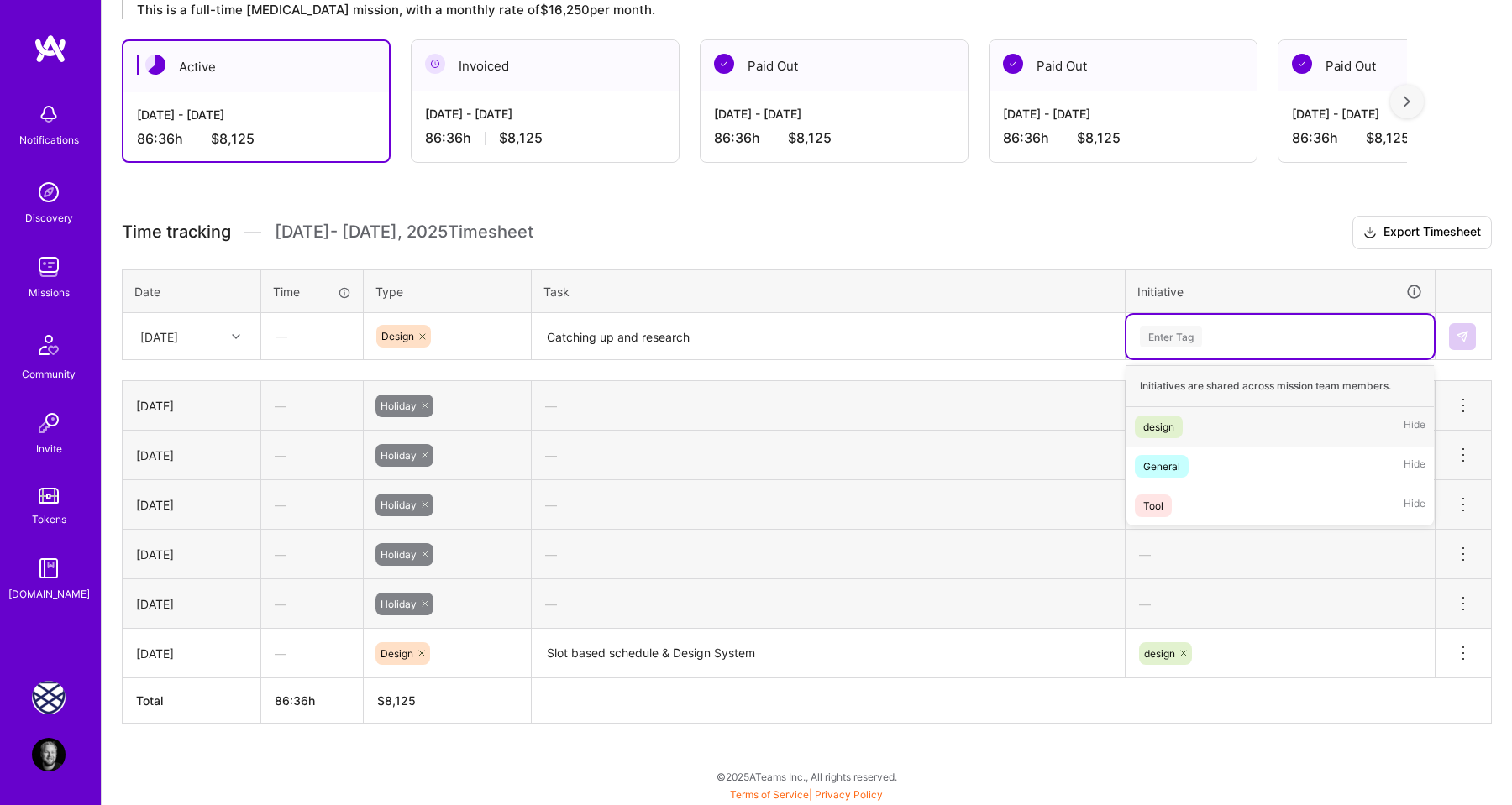
click at [1169, 425] on div "design" at bounding box center [1158, 427] width 31 height 18
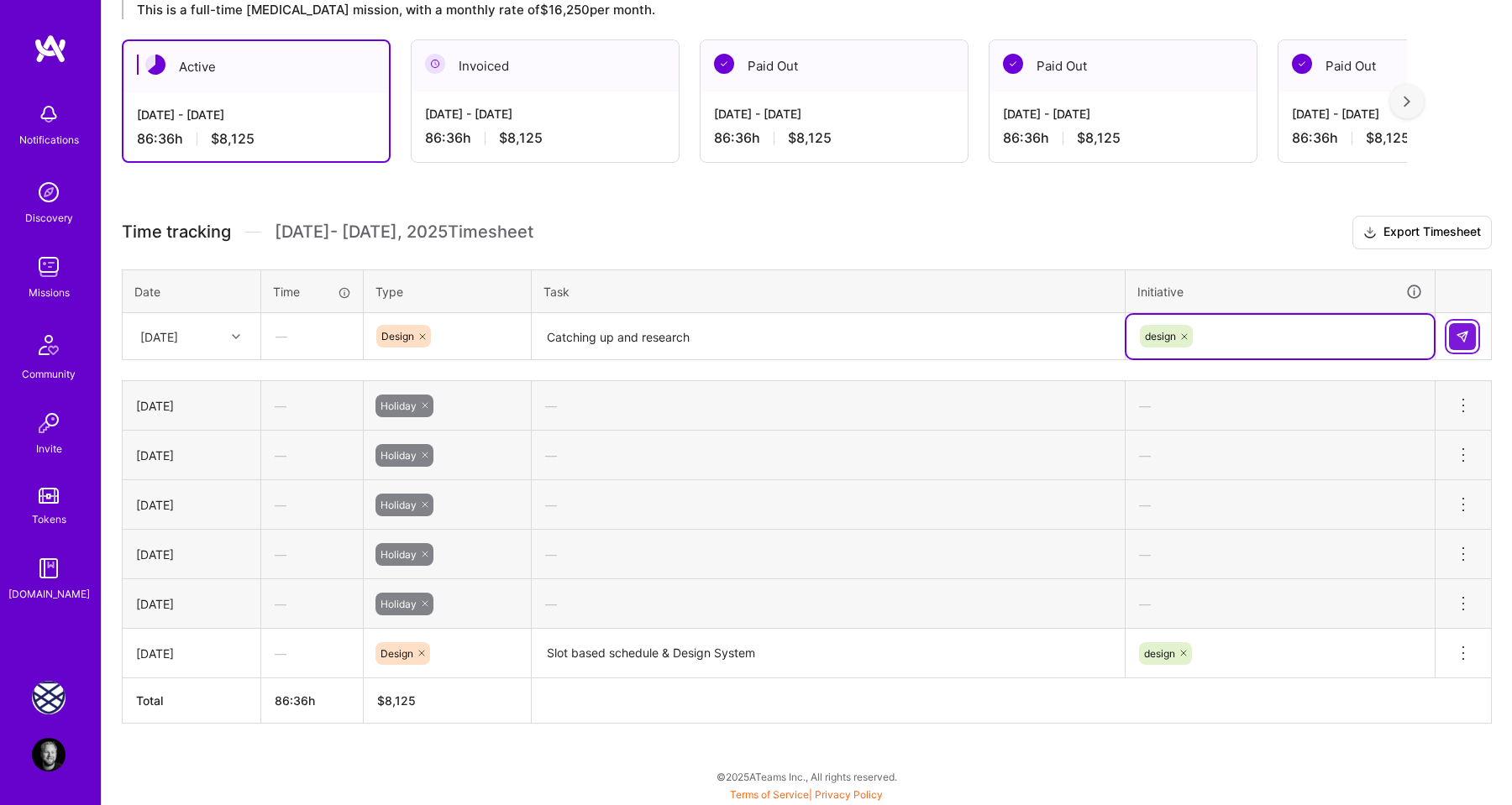
click at [1457, 337] on img at bounding box center [1461, 336] width 13 height 13
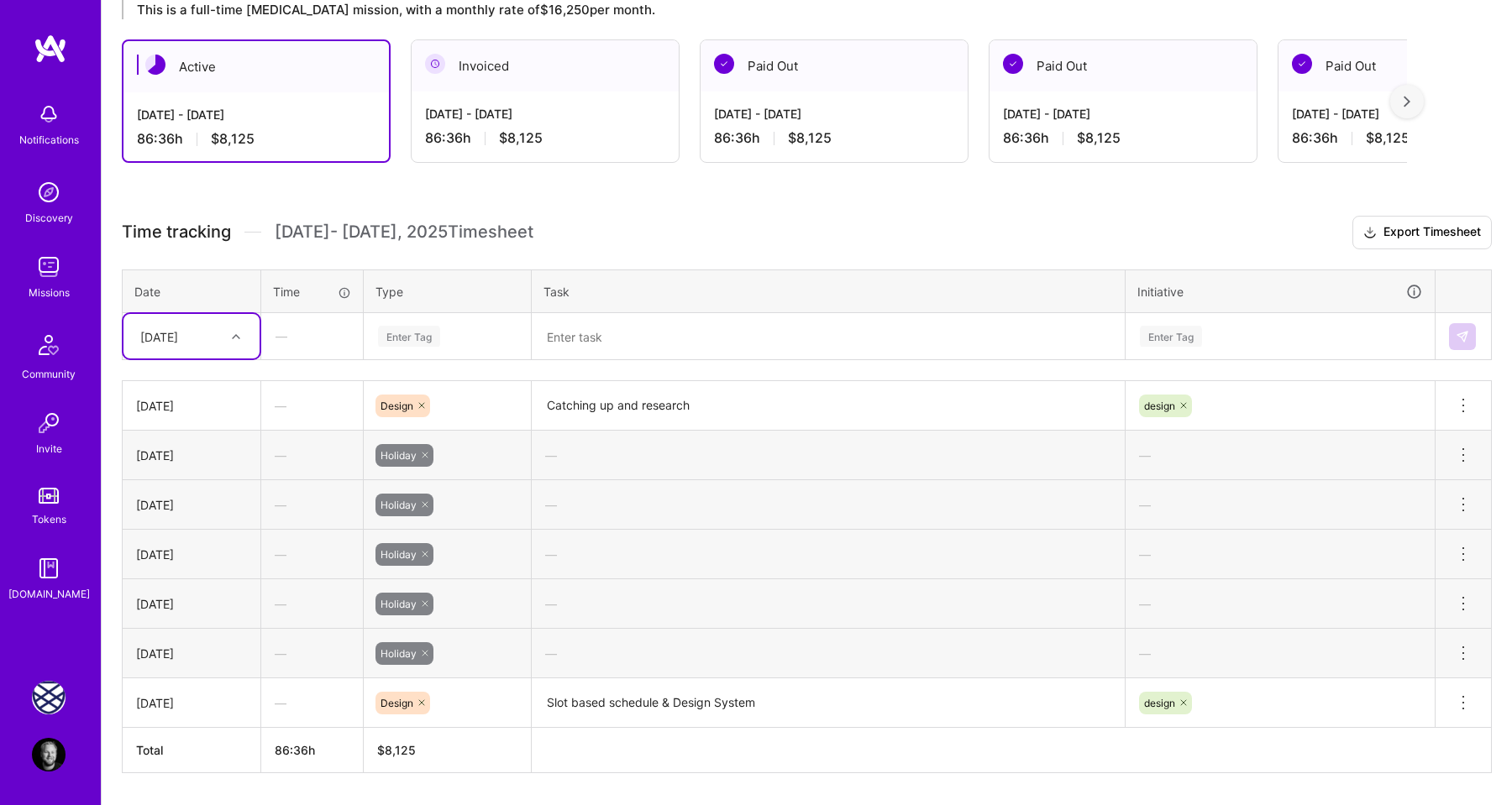
scroll to position [360, 0]
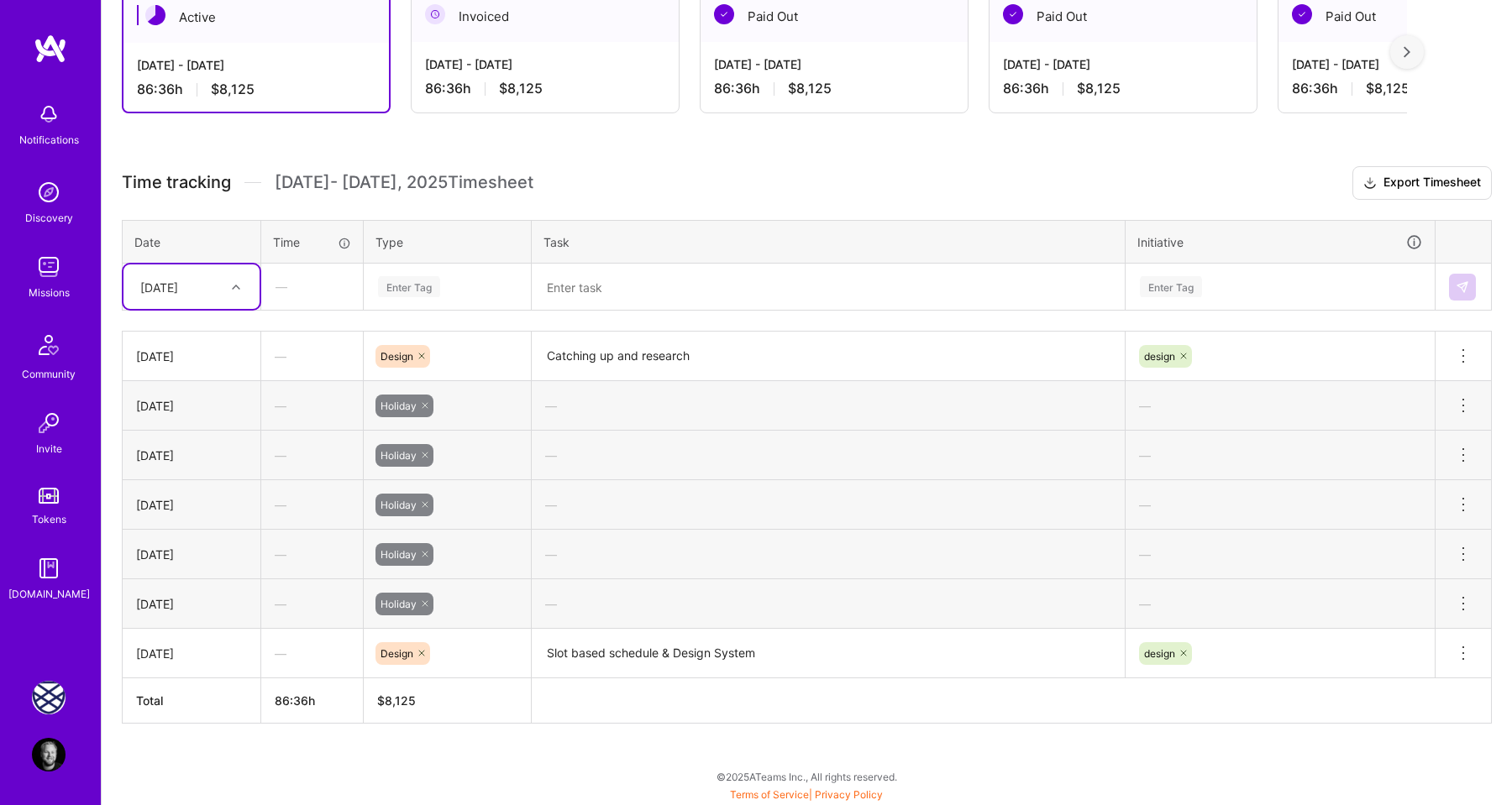
click at [607, 186] on h3 "Time tracking [DATE] - [DATE] Timesheet Export Timesheet" at bounding box center [807, 184] width 1370 height 34
